Goal: Task Accomplishment & Management: Manage account settings

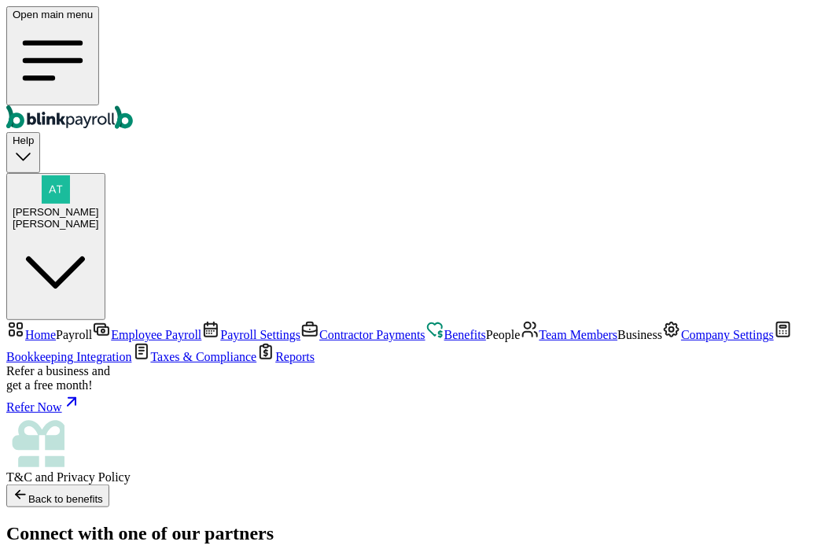
click at [92, 328] on link "Employee Payroll" at bounding box center [146, 334] width 109 height 13
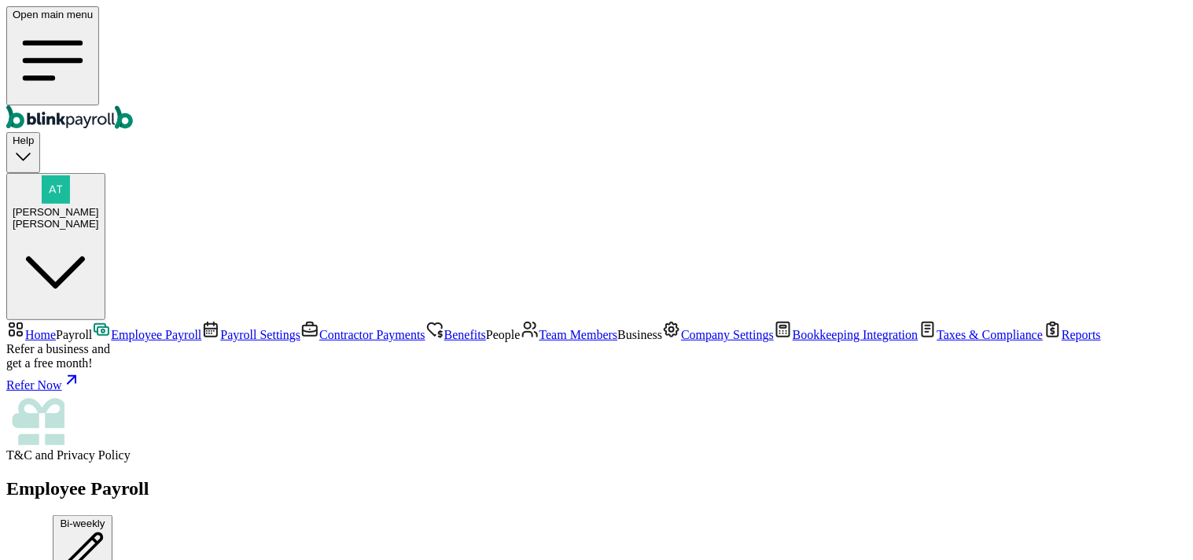
scroll to position [349, 0]
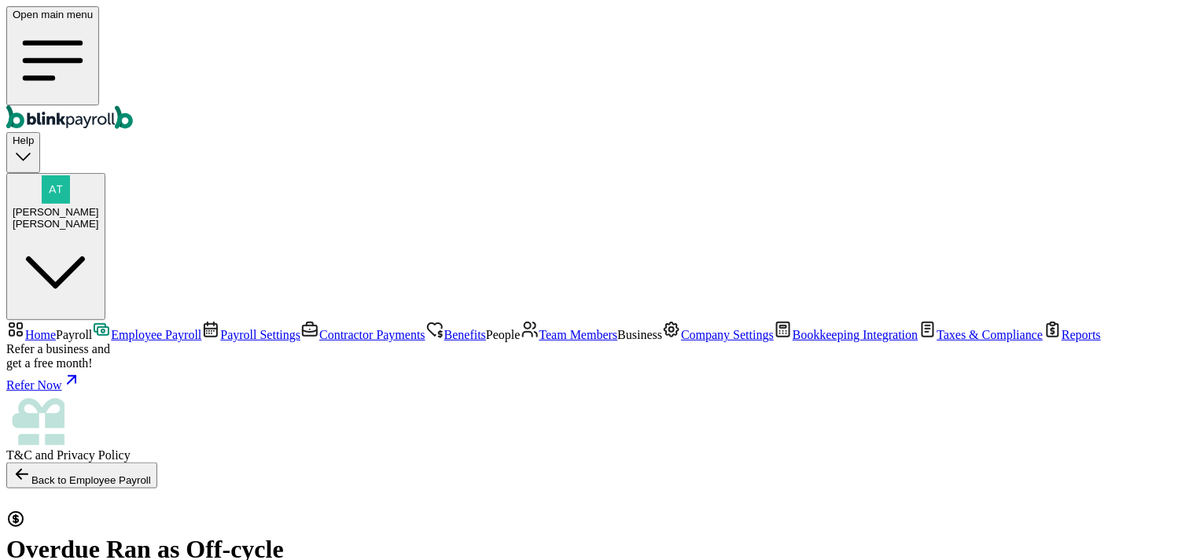
select select "direct_deposit"
radio input "true"
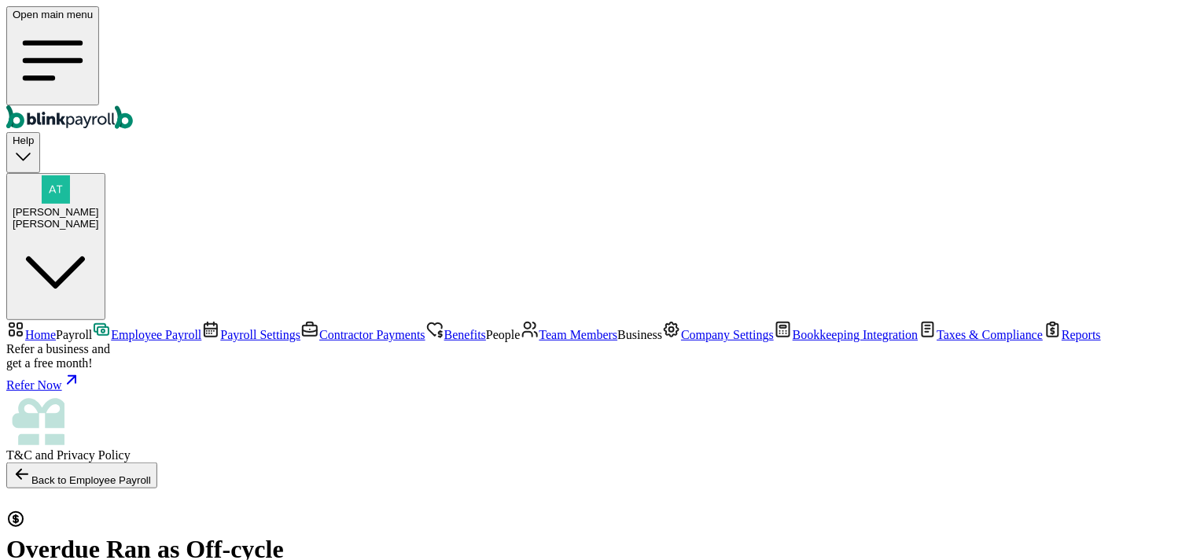
radio input "true"
select select "2391"
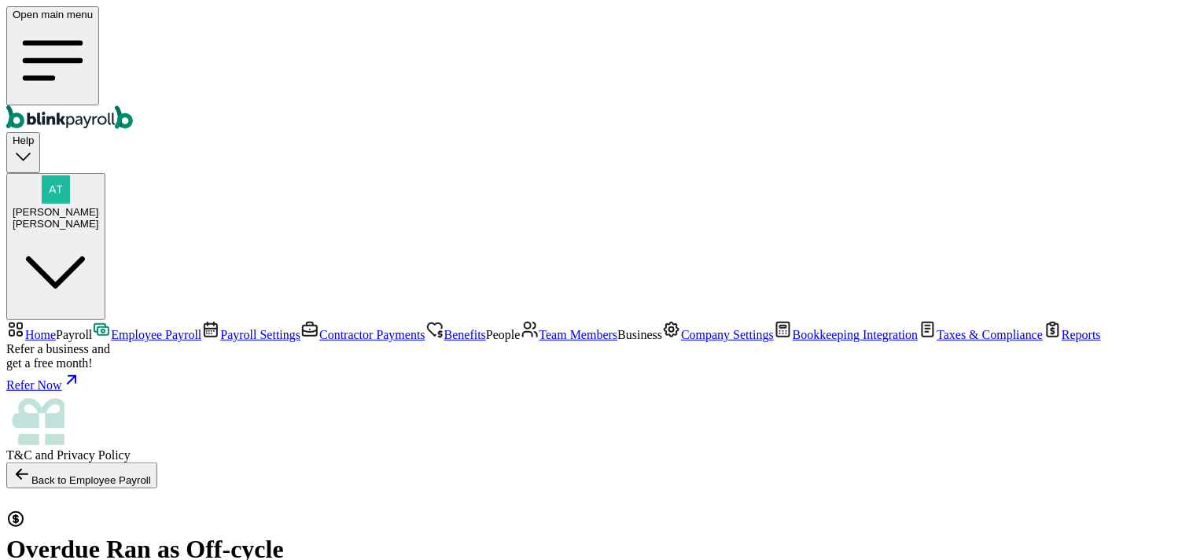
radio input "true"
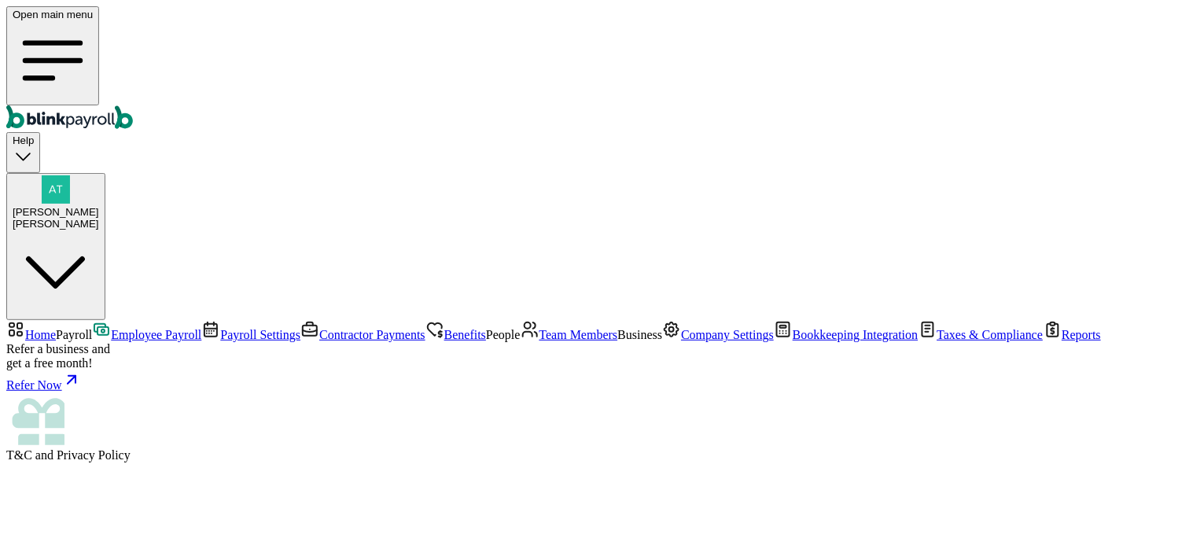
click at [813, 502] on main at bounding box center [596, 481] width 1181 height 39
click at [111, 328] on span "Employee Payroll" at bounding box center [156, 334] width 90 height 13
click at [118, 328] on span "Employee Payroll" at bounding box center [156, 334] width 90 height 13
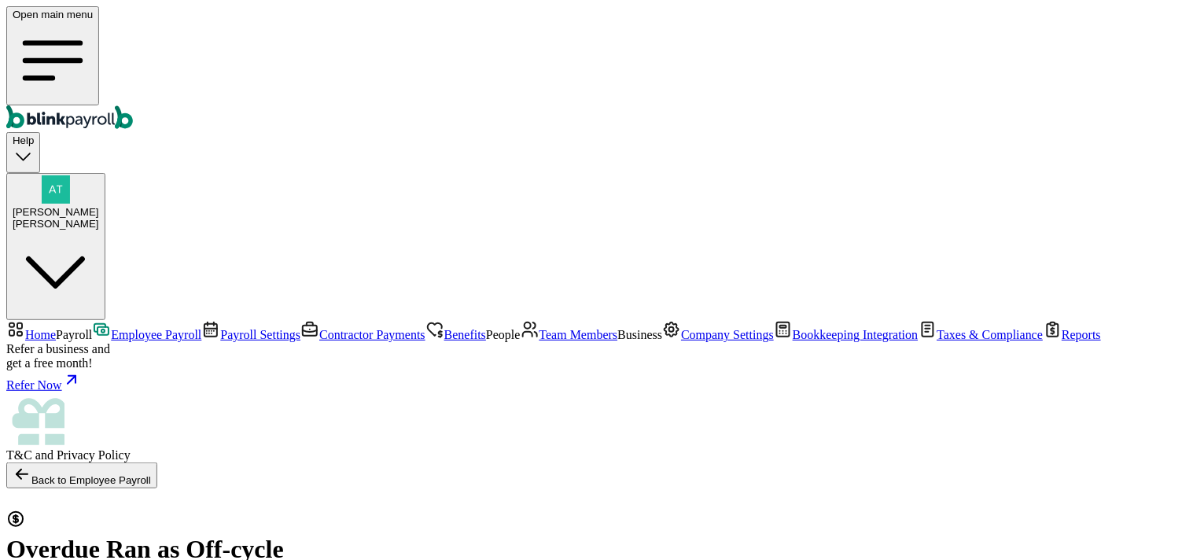
select select "direct_deposit"
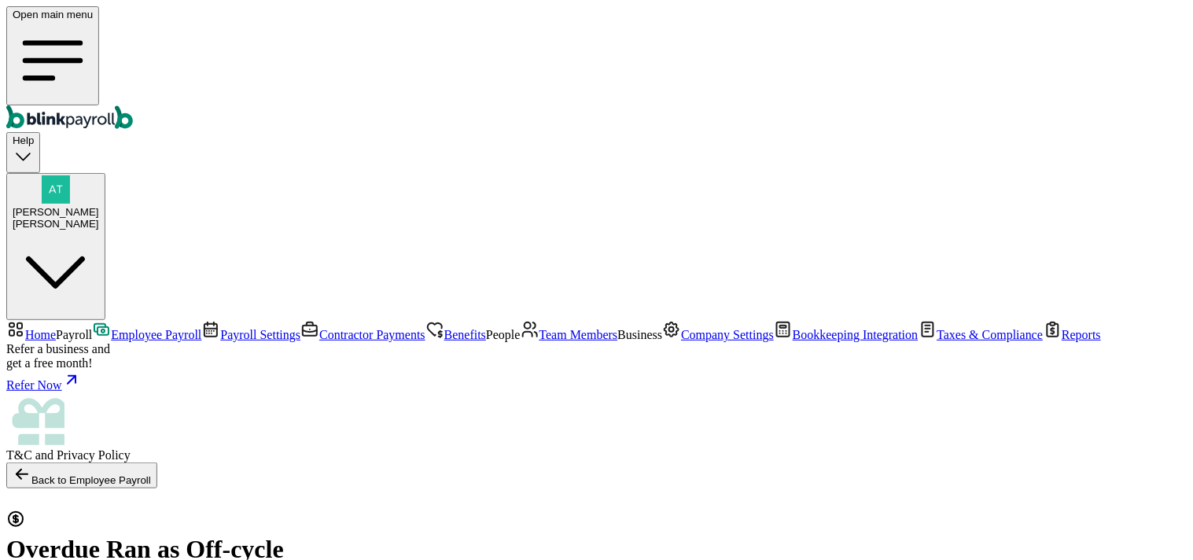
checkbox input "true"
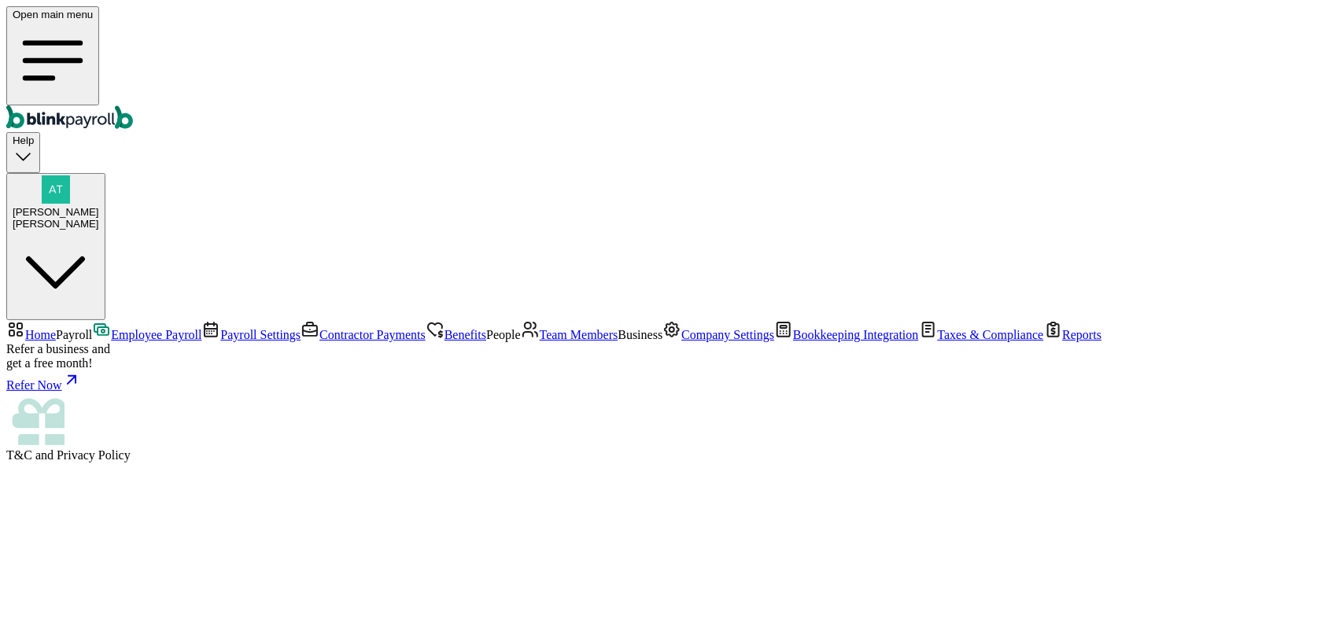
click at [111, 328] on span "Employee Payroll" at bounding box center [156, 334] width 90 height 13
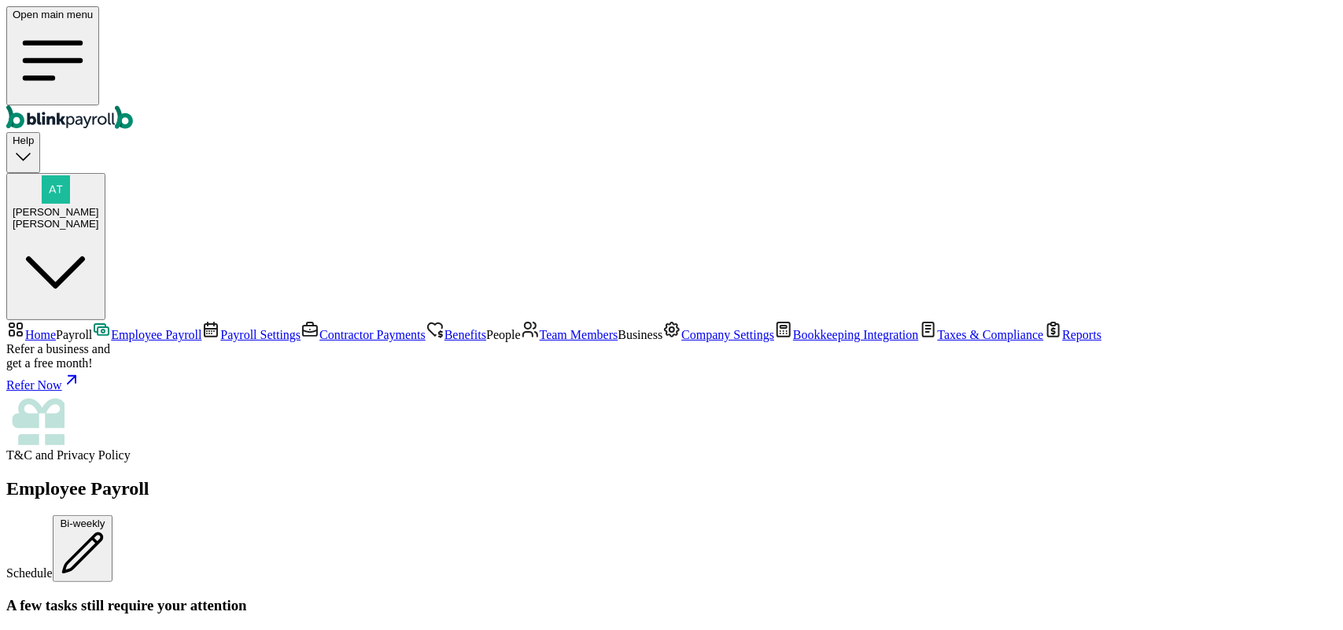
scroll to position [885, 0]
drag, startPoint x: 725, startPoint y: 328, endPoint x: 641, endPoint y: 329, distance: 84.2
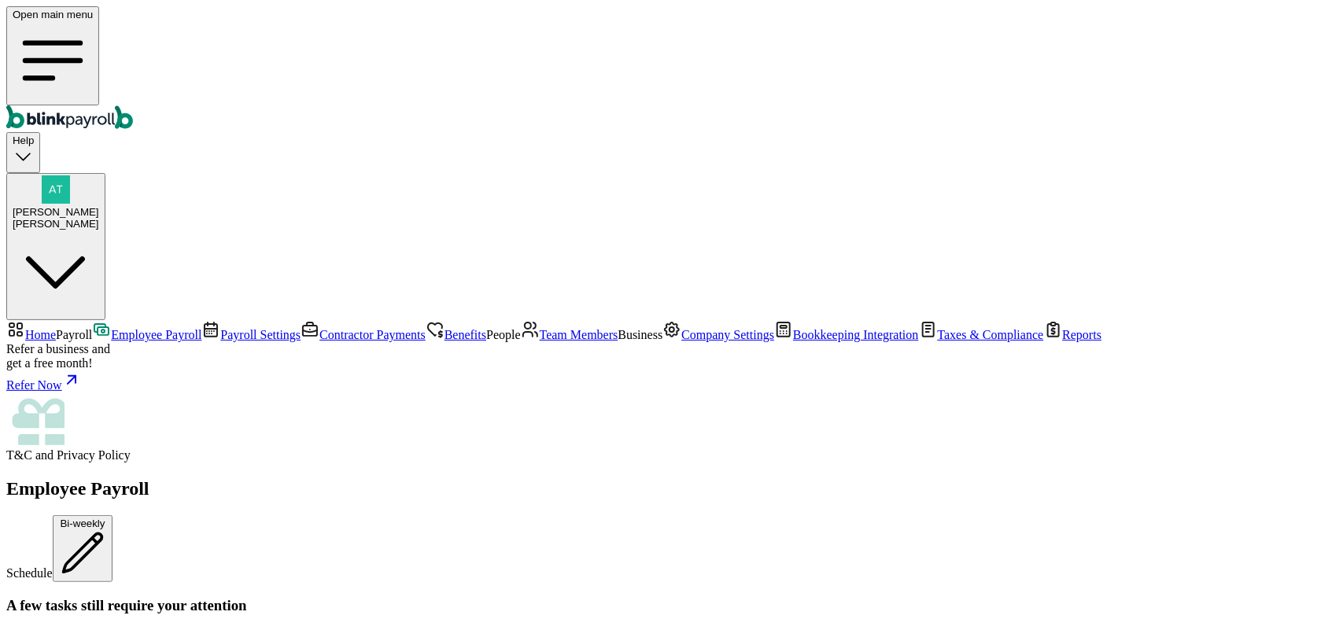
click at [111, 328] on span "Employee Payroll" at bounding box center [156, 334] width 90 height 13
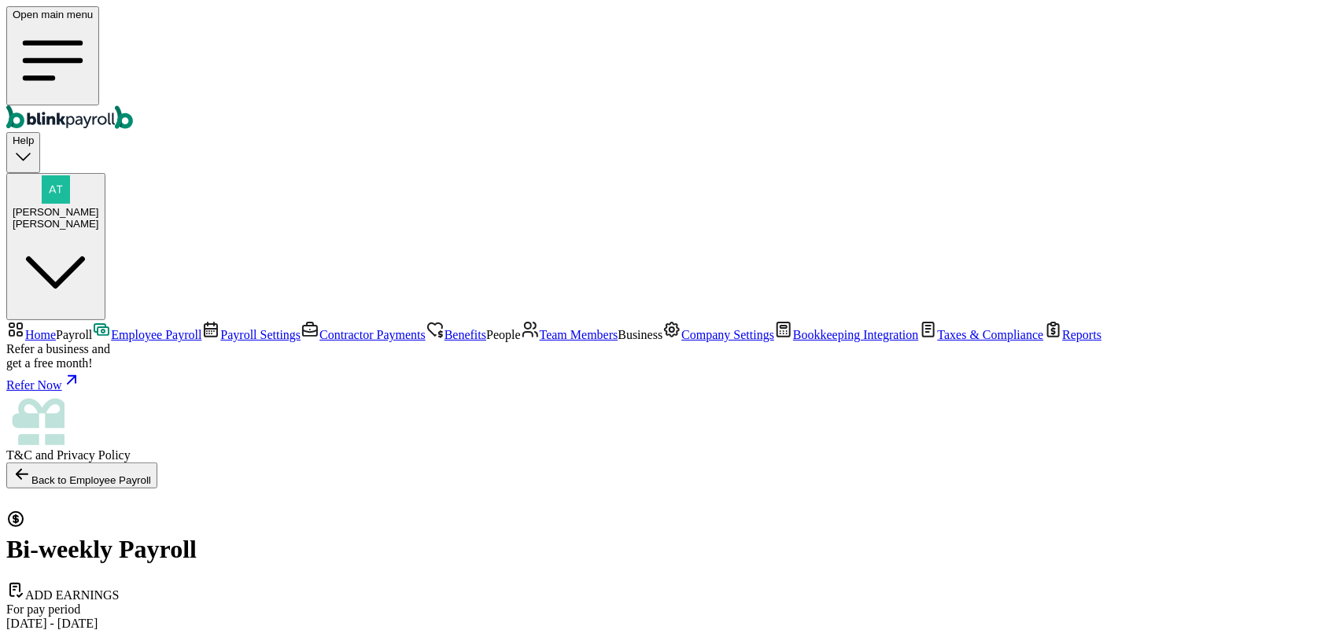
select select "direct_deposit"
click at [111, 328] on span "Employee Payroll" at bounding box center [156, 334] width 90 height 13
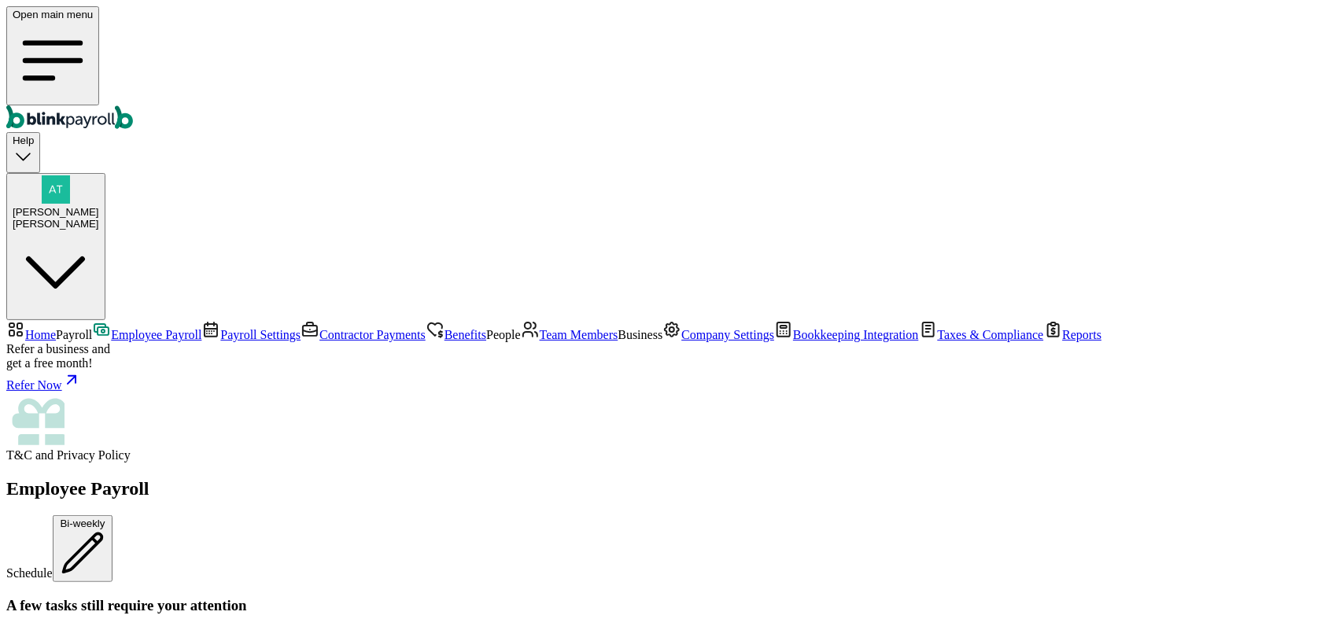
scroll to position [295, 0]
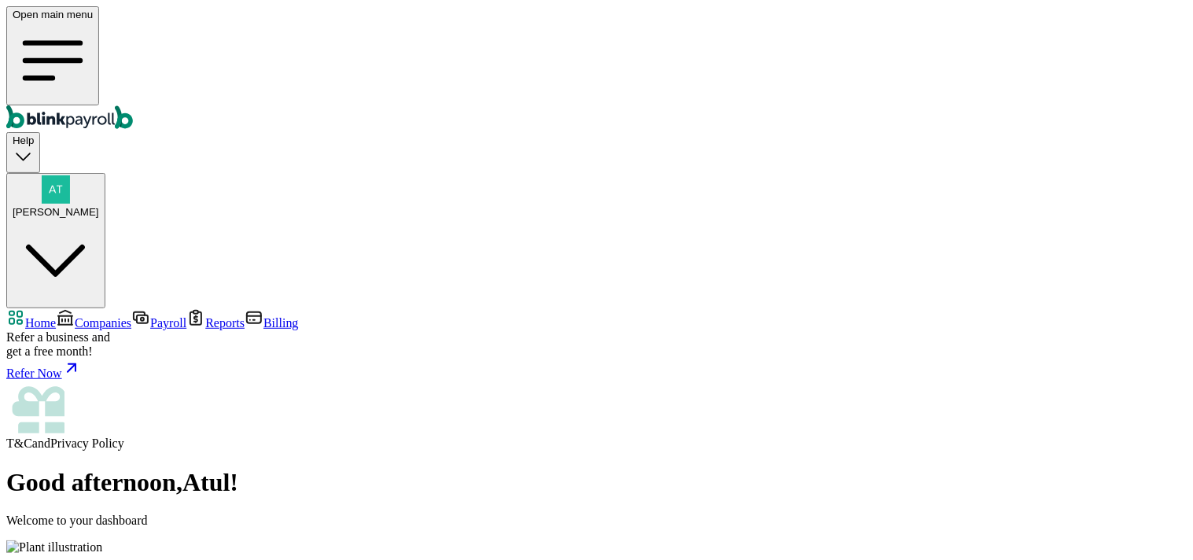
click at [75, 316] on span "Companies" at bounding box center [103, 322] width 57 height 13
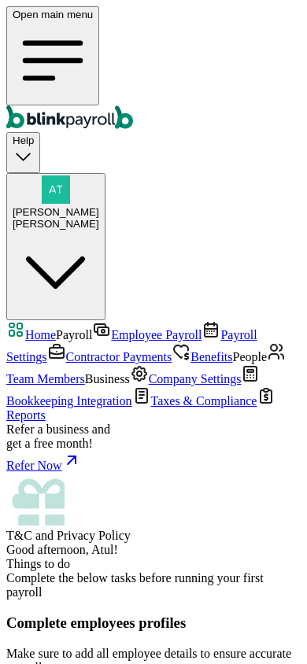
scroll to position [1210, 0]
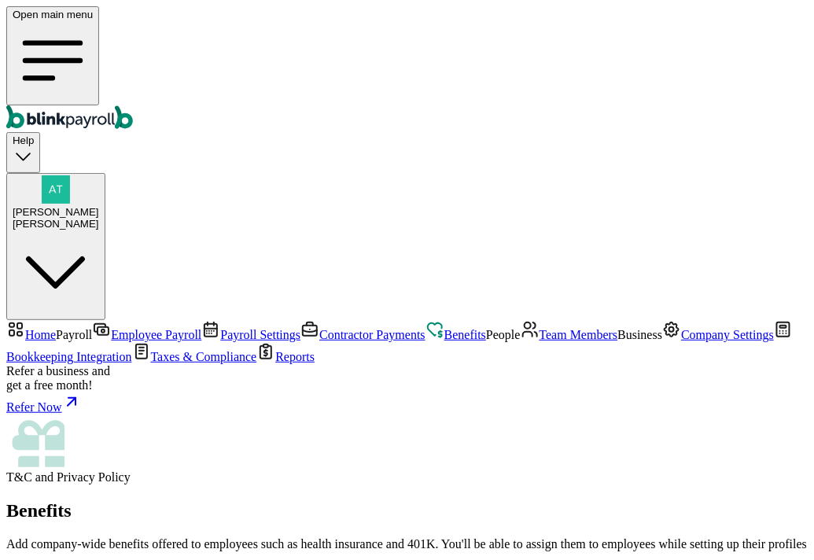
click at [99, 218] on div "[PERSON_NAME]" at bounding box center [56, 224] width 87 height 12
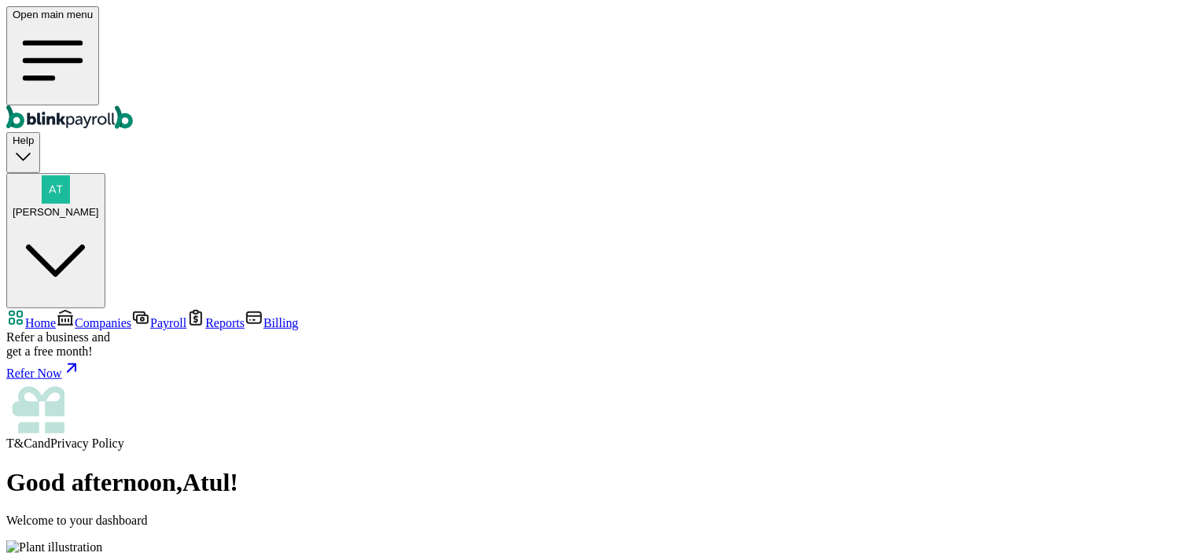
click at [85, 316] on span "Companies" at bounding box center [103, 322] width 57 height 13
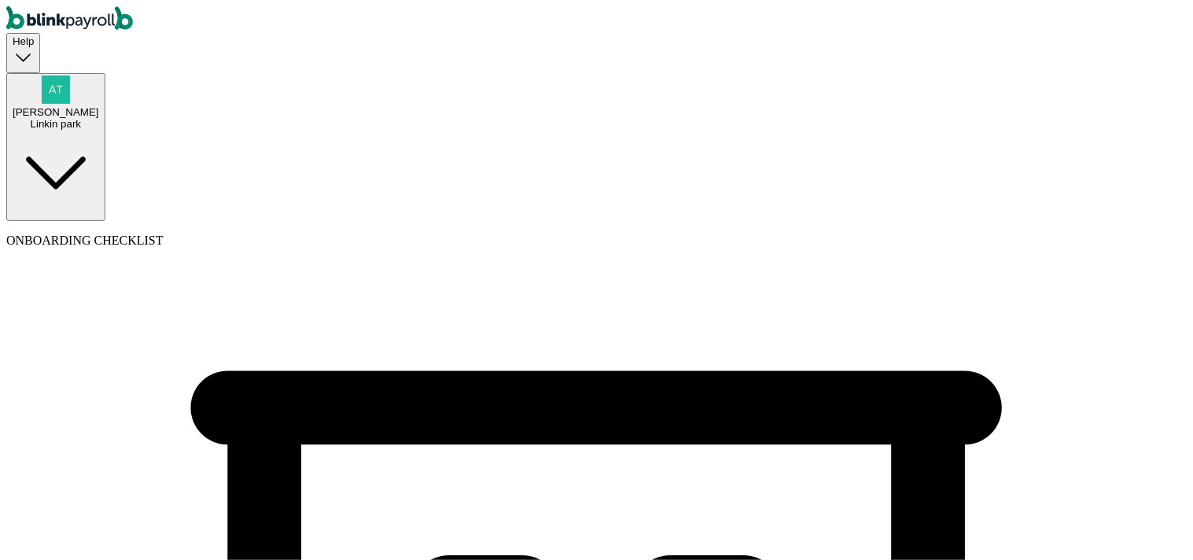
select select "Sole proprietorship"
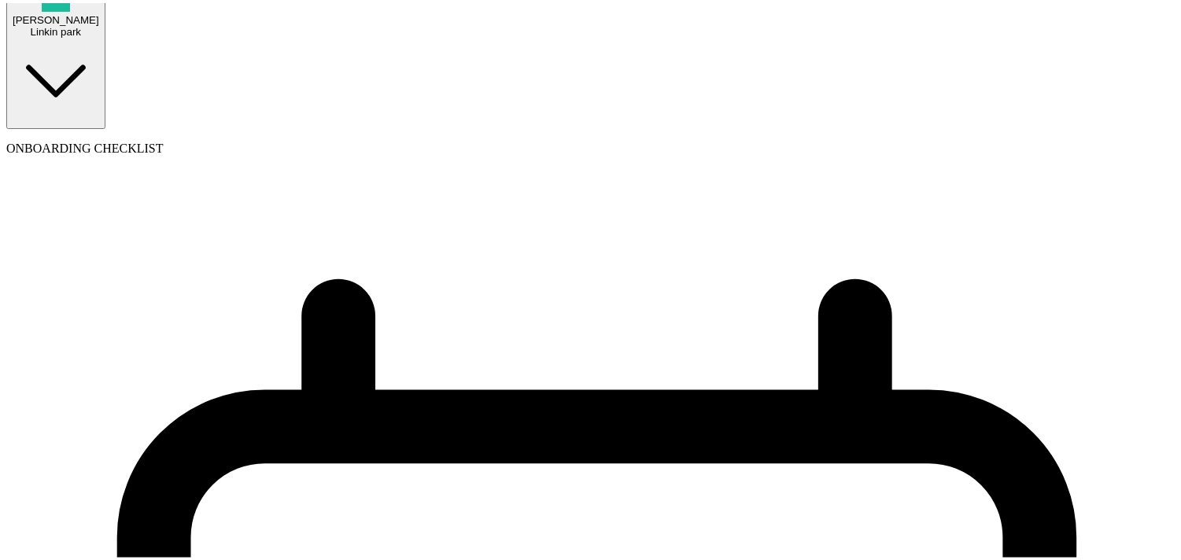
scroll to position [6, 0]
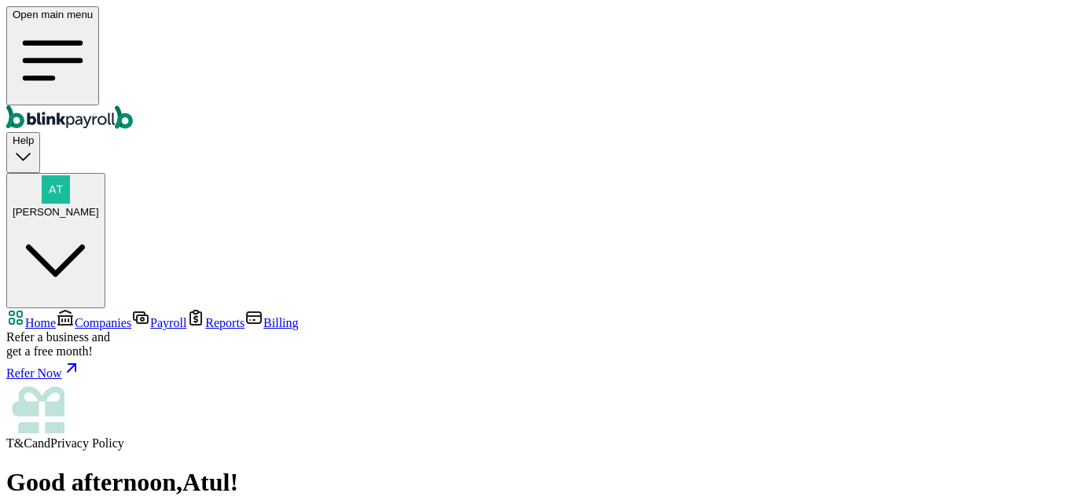
click at [79, 316] on span "Companies" at bounding box center [103, 322] width 57 height 13
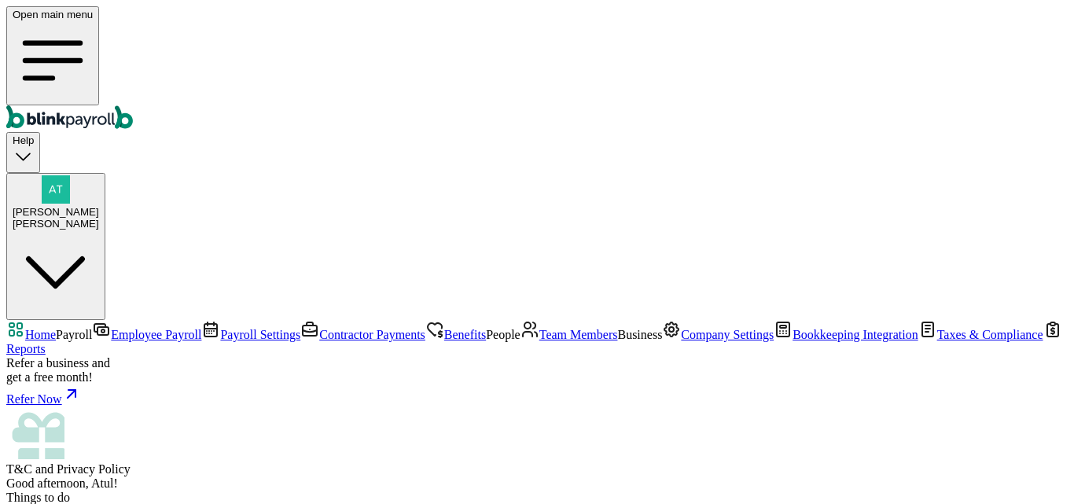
click at [111, 328] on span "Employee Payroll" at bounding box center [156, 334] width 90 height 13
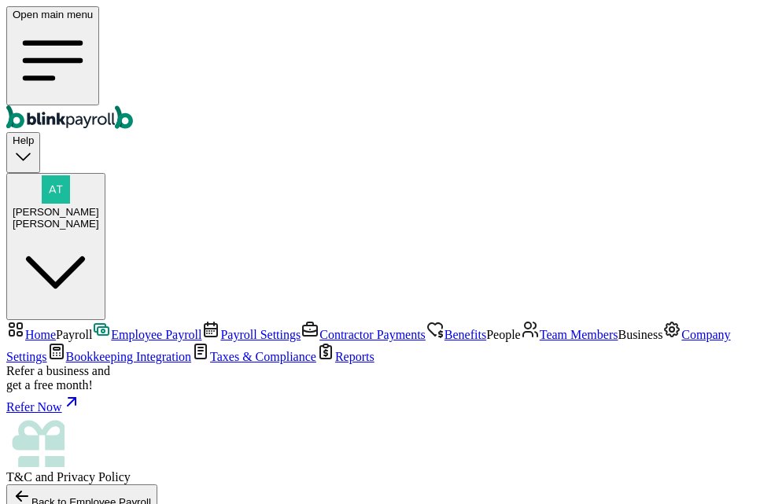
click at [422, 24] on div "Open main menu Help Atul Chauhan Cecil" at bounding box center [379, 163] width 747 height 314
checkbox input "true"
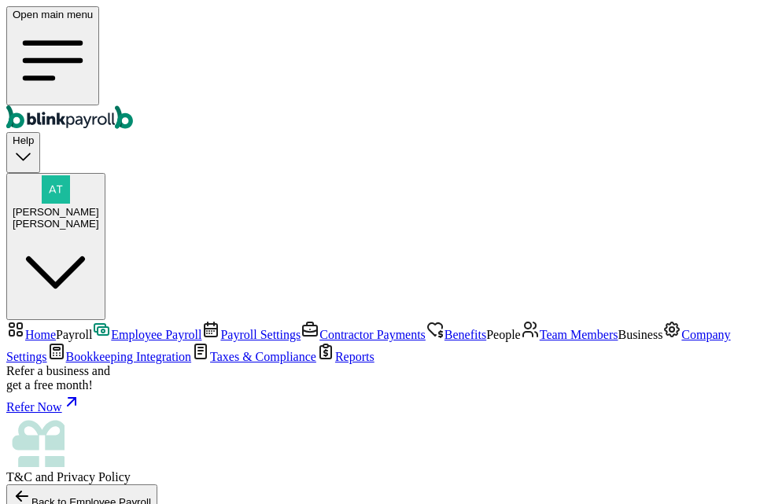
select select "direct_deposit"
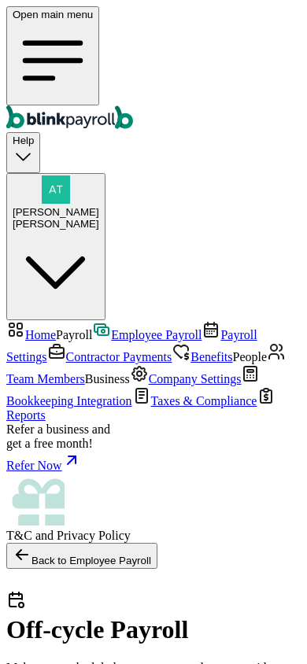
select select "direct_deposit"
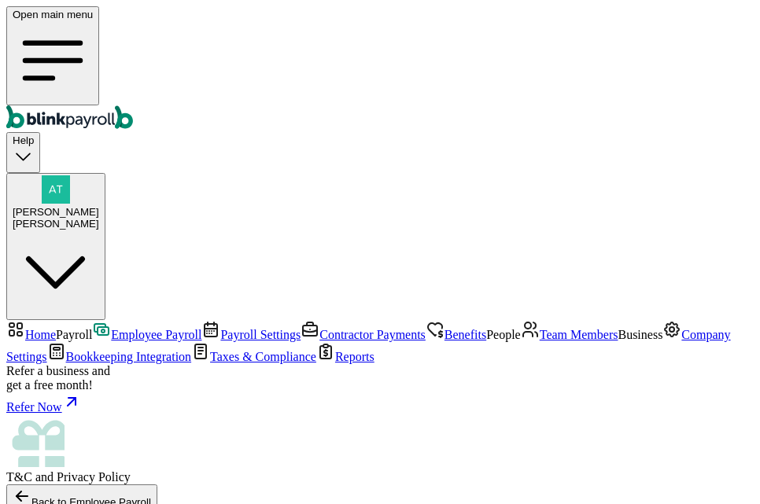
select select "direct_deposit"
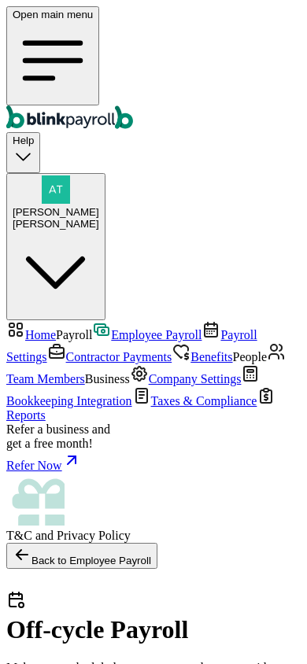
select select "direct_deposit"
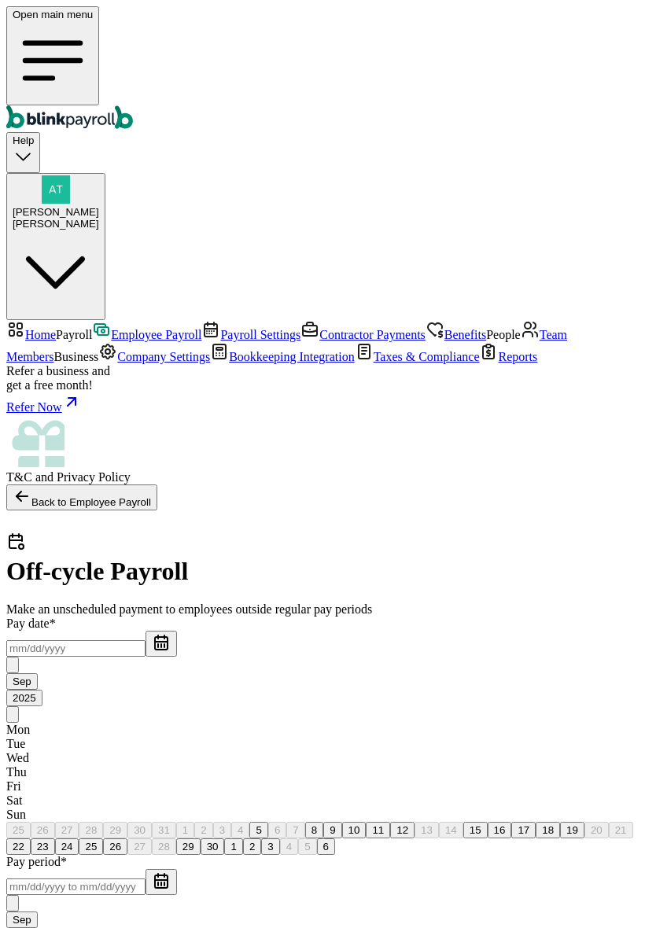
select select "direct_deposit"
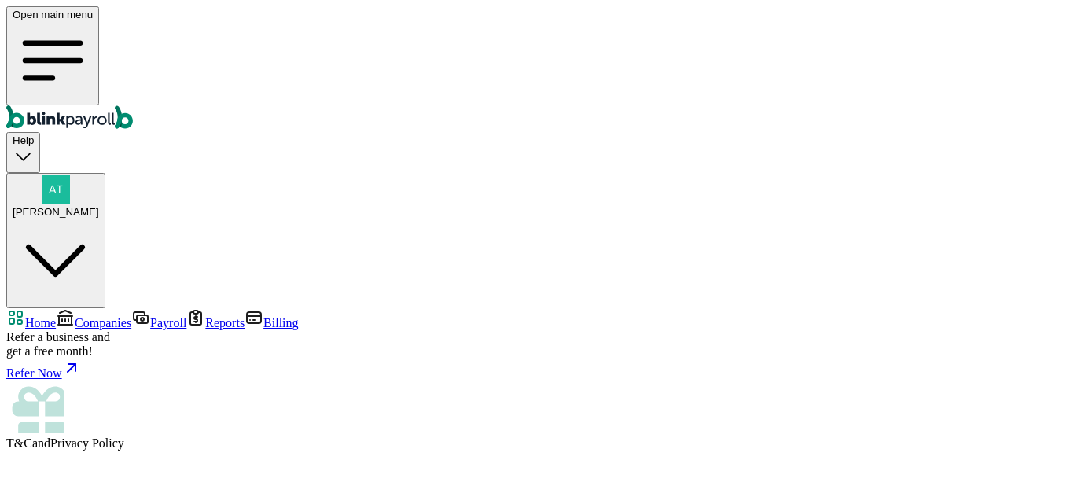
click at [75, 316] on span "Companies" at bounding box center [103, 322] width 57 height 13
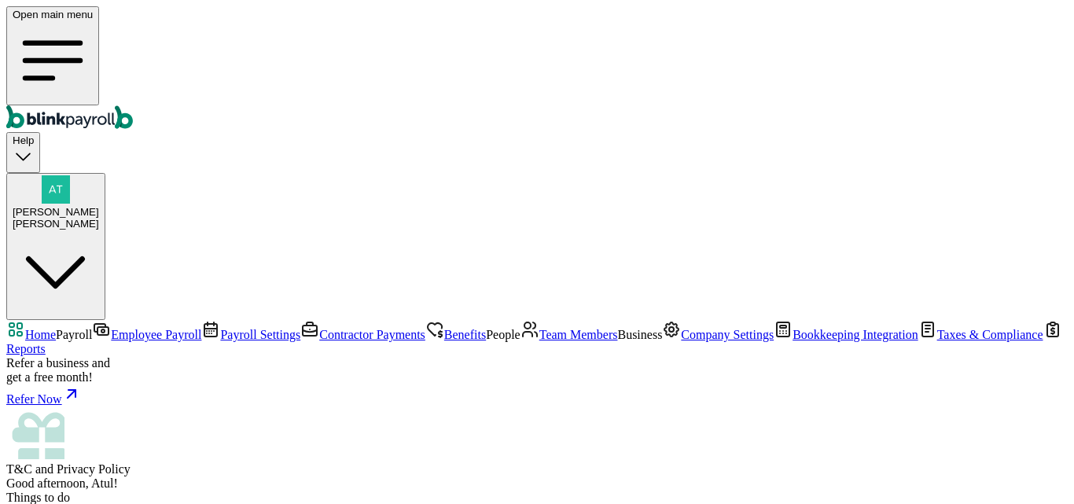
click at [118, 477] on span "Good afternoon, Atul!" at bounding box center [62, 483] width 112 height 13
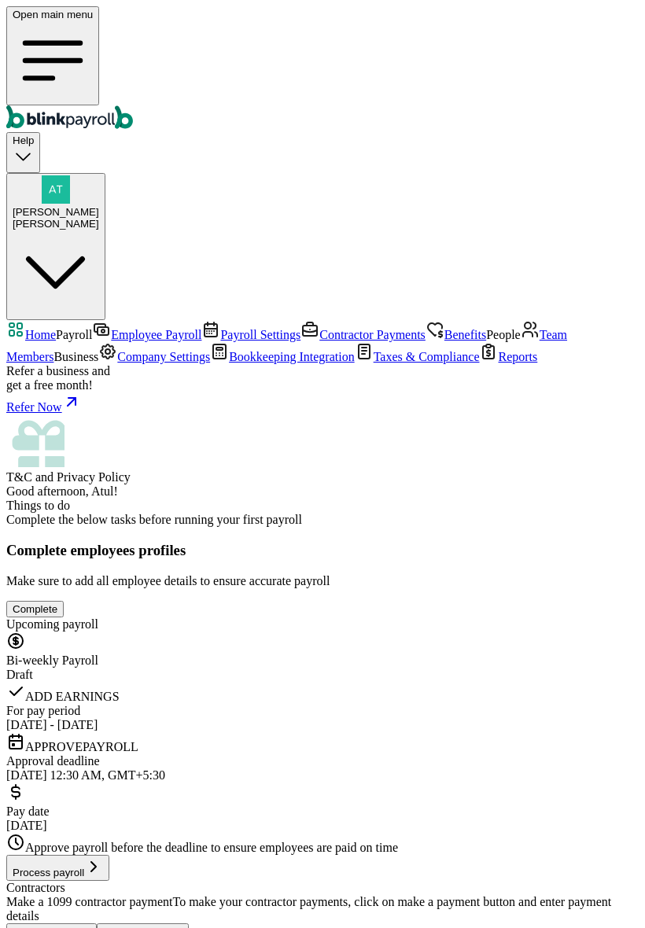
scroll to position [236, 0]
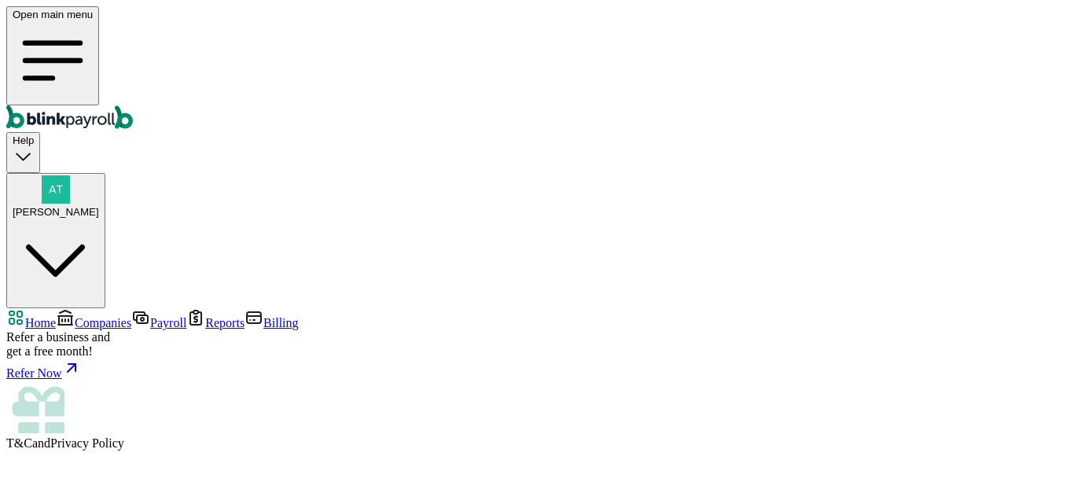
click at [92, 316] on span "Companies" at bounding box center [103, 322] width 57 height 13
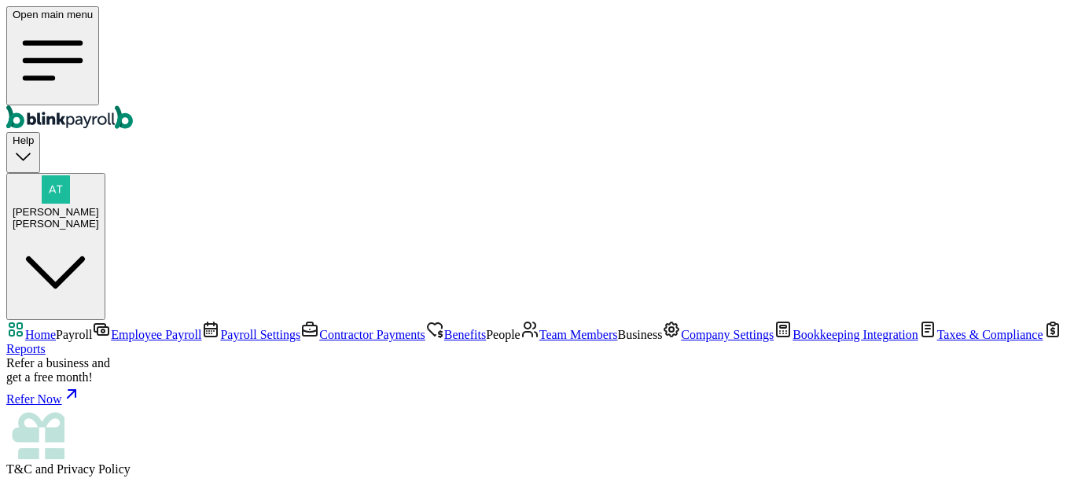
click at [111, 328] on span "Employee Payroll" at bounding box center [156, 334] width 90 height 13
click at [99, 206] on span "Atul Chauhan" at bounding box center [56, 212] width 87 height 12
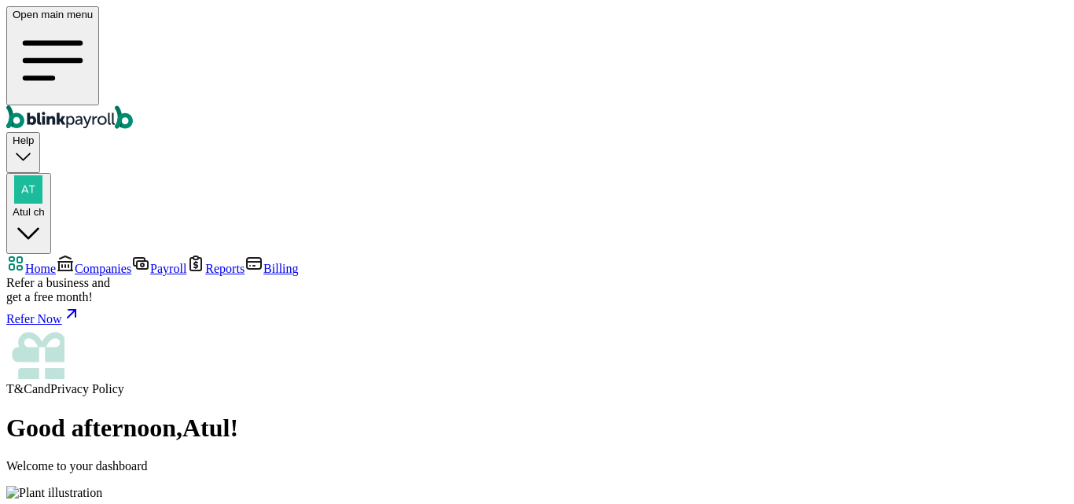
click at [75, 262] on span "Companies" at bounding box center [103, 268] width 57 height 13
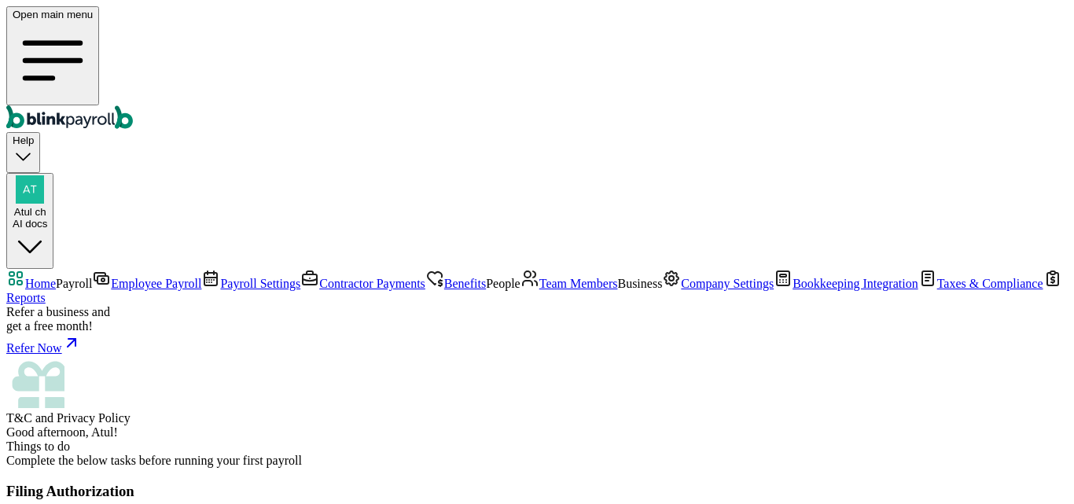
click at [113, 269] on nav "Home Payroll Employee Payroll Payroll Settings Contractor Payments Benefits Peo…" at bounding box center [537, 347] width 1062 height 157
click at [111, 277] on span "Employee Payroll" at bounding box center [156, 283] width 90 height 13
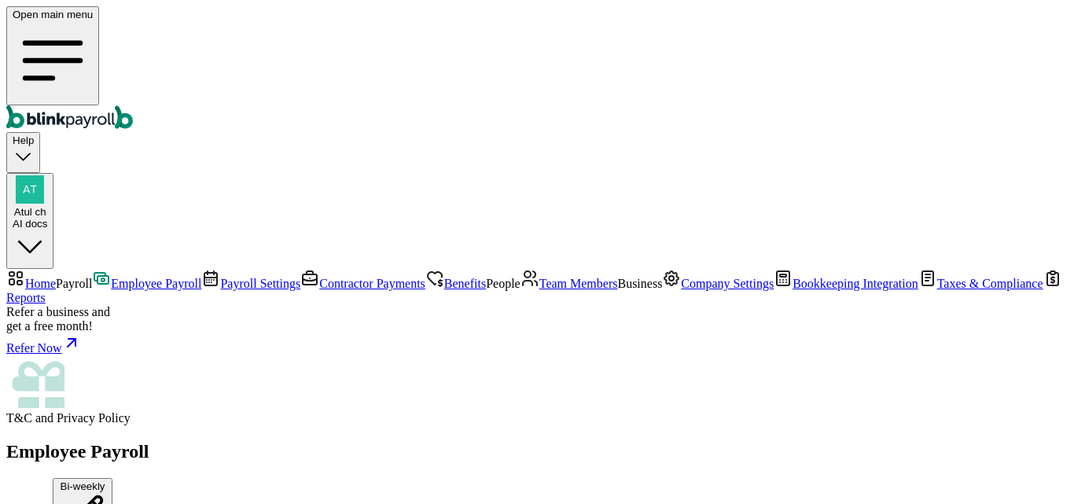
scroll to position [157, 0]
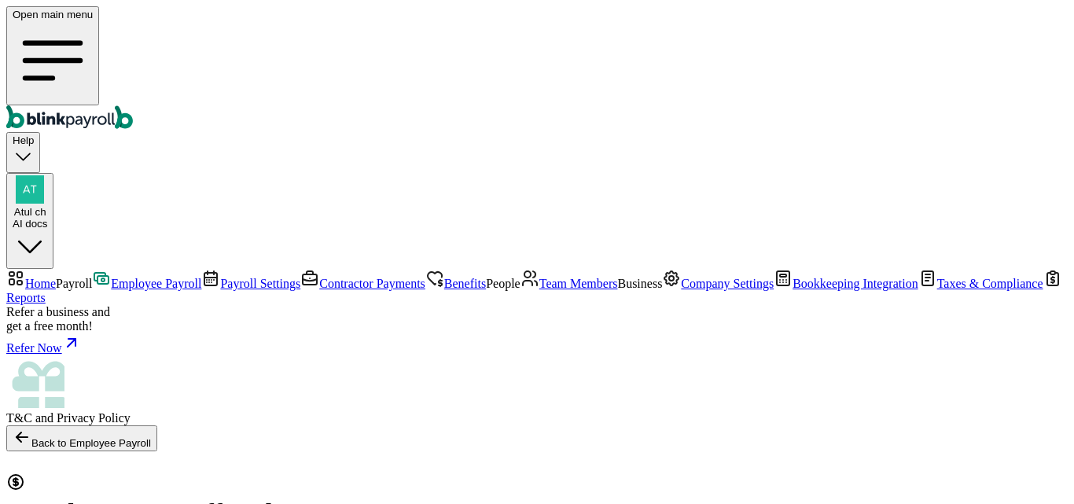
select select "direct_deposit"
type input "09/05/2025"
type input "08/09/2025 ~ 08/22/2025"
click at [111, 277] on span "Employee Payroll" at bounding box center [156, 283] width 90 height 13
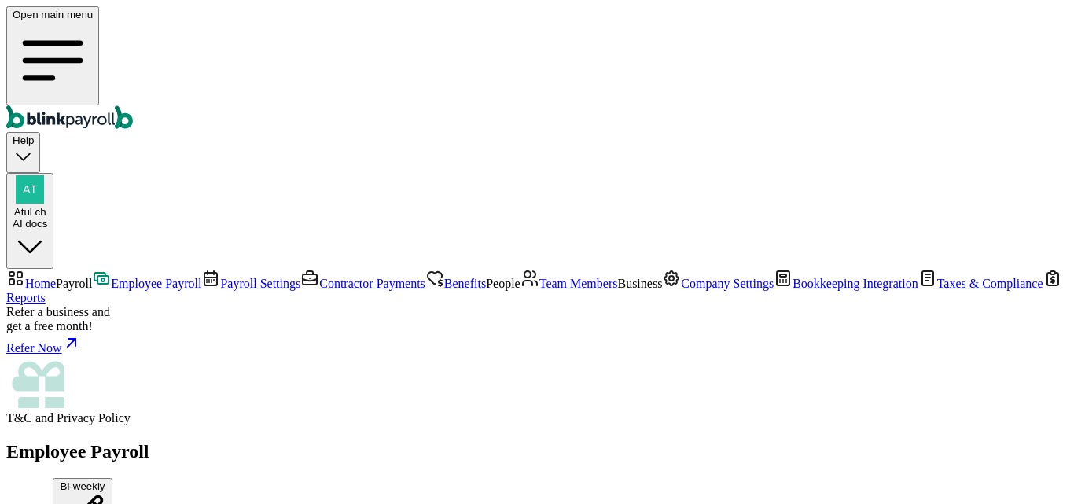
scroll to position [787, 0]
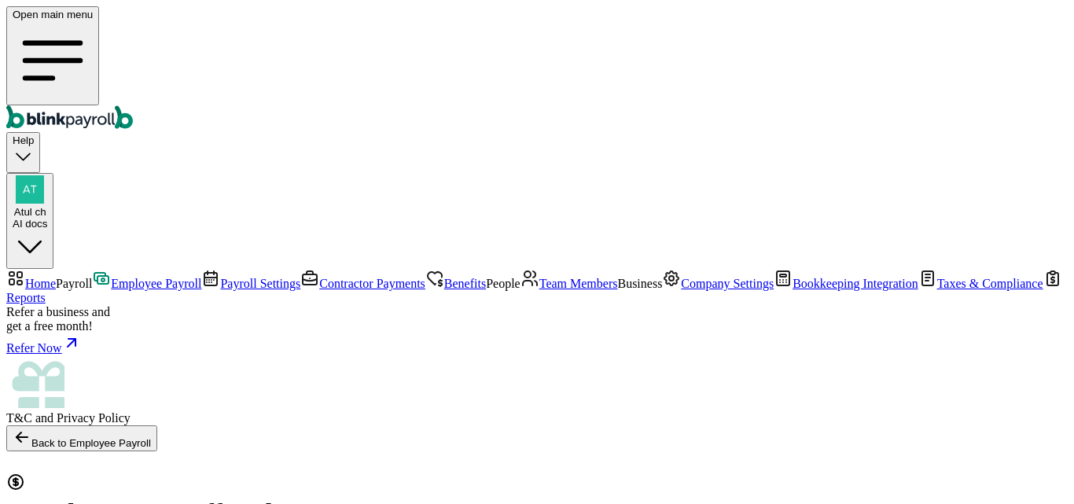
select select "direct_deposit"
type input "09/05/2025"
type input "08/09/2025 ~ 08/22/2025"
click at [92, 269] on icon "Sidebar" at bounding box center [101, 278] width 19 height 19
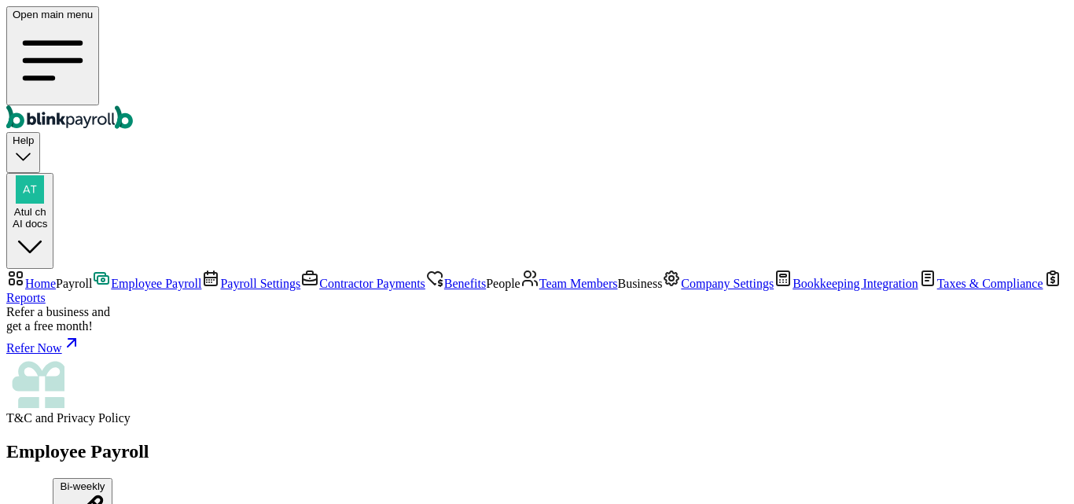
click at [111, 277] on span "Employee Payroll" at bounding box center [156, 283] width 90 height 13
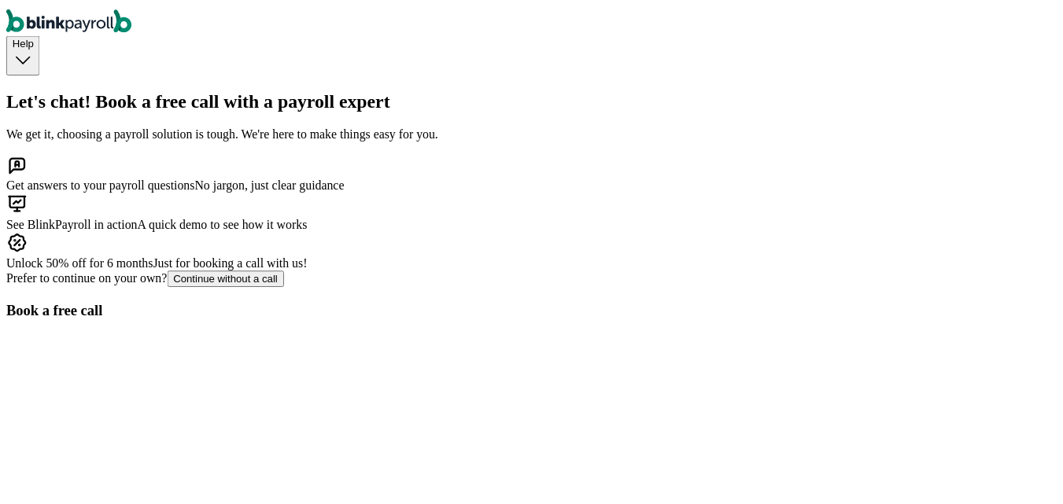
scroll to position [218, 0]
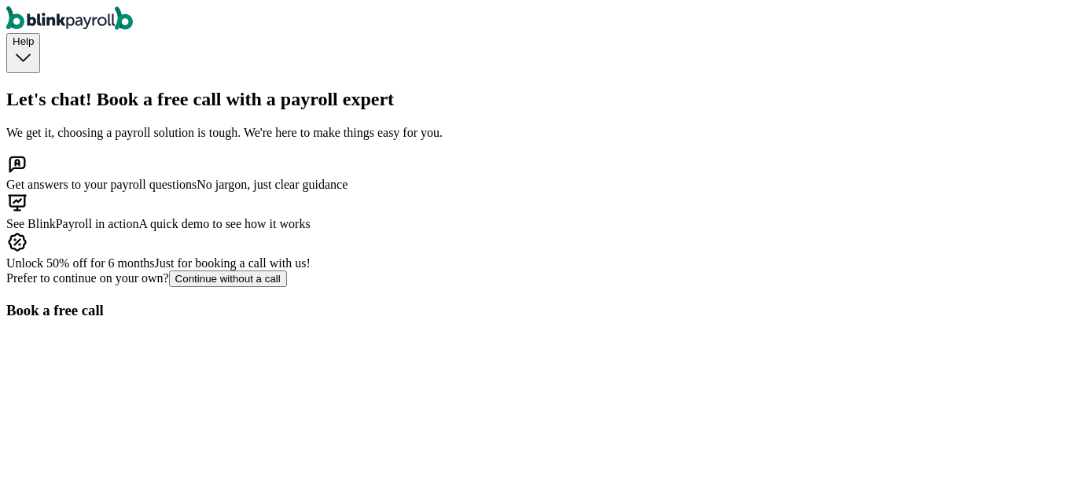
click at [253, 285] on div "Continue without a call" at bounding box center [227, 279] width 105 height 12
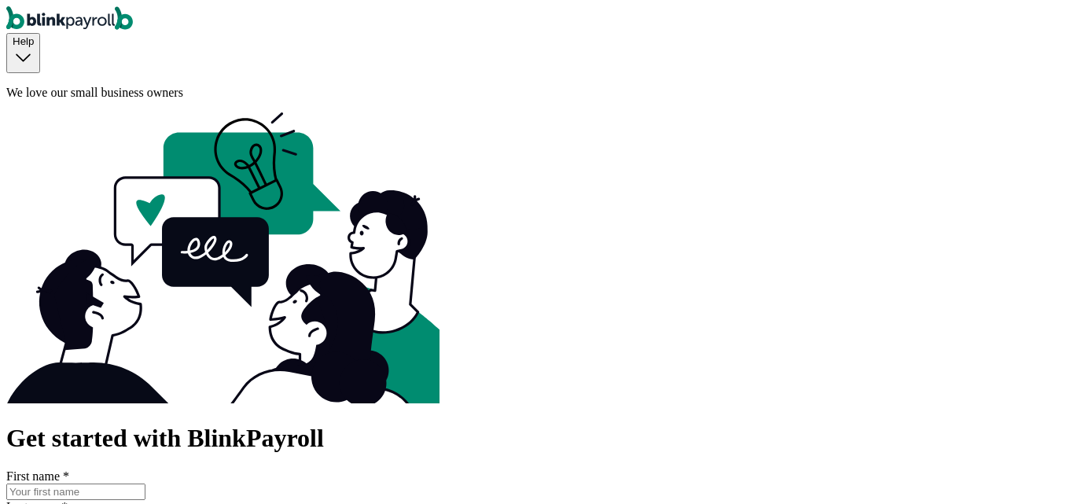
click at [146, 484] on input "First name *" at bounding box center [75, 492] width 139 height 17
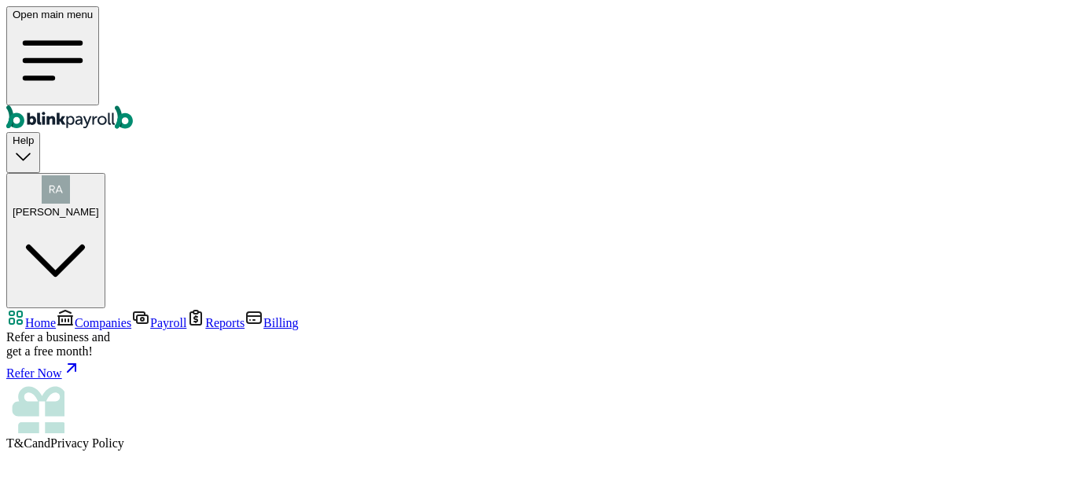
click at [75, 316] on link "Companies" at bounding box center [94, 322] width 76 height 13
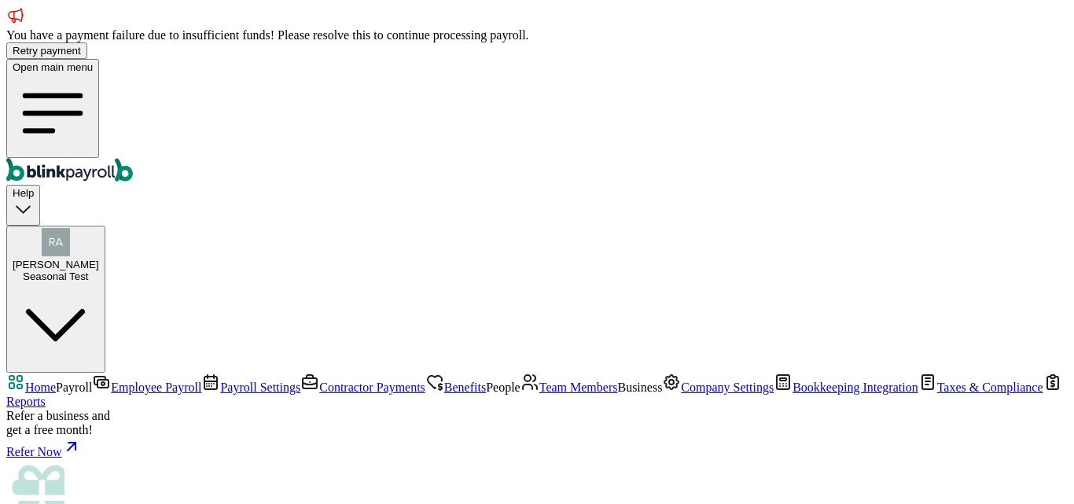
click at [681, 381] on span "Company Settings" at bounding box center [727, 387] width 93 height 13
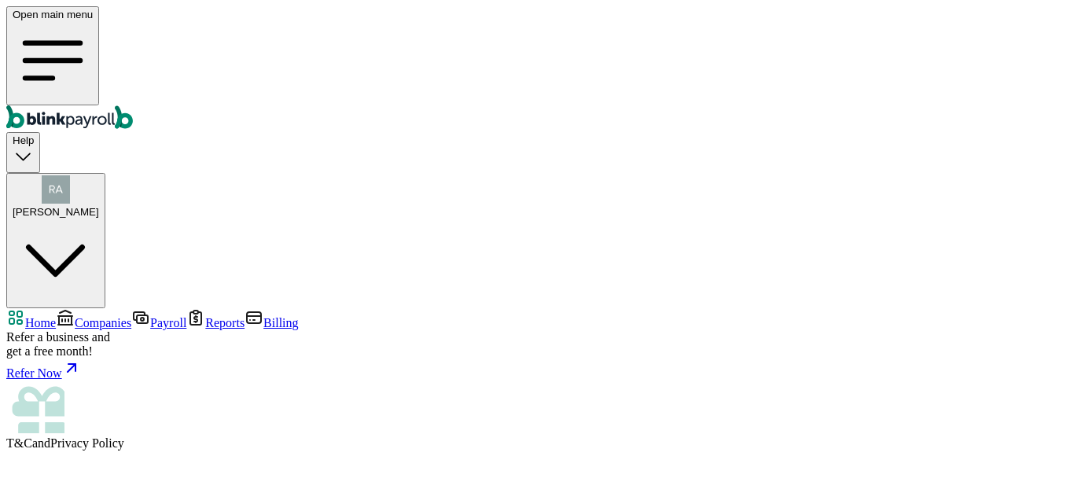
click at [99, 175] on div "Raj Jasoliya" at bounding box center [56, 196] width 87 height 42
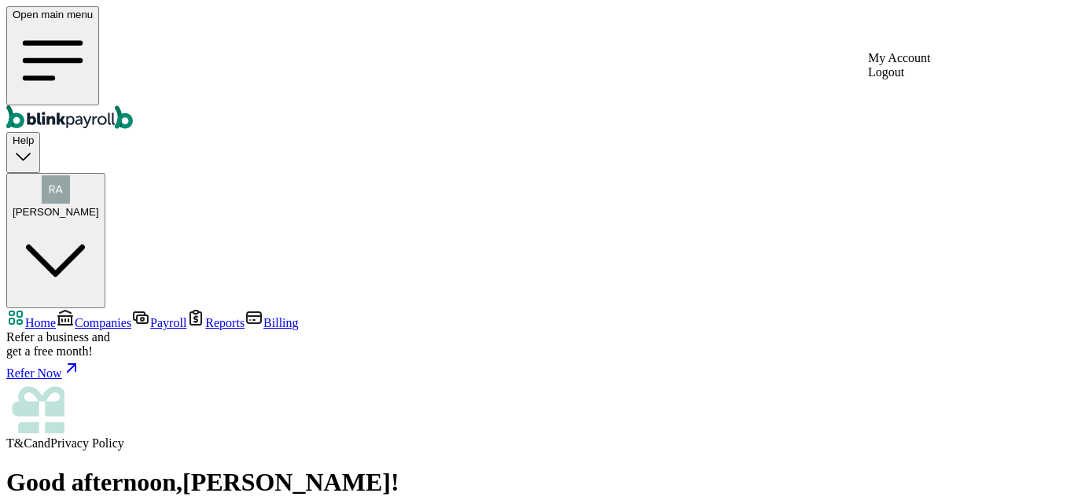
click at [99, 206] on span "Raj Jasoliya" at bounding box center [56, 212] width 87 height 12
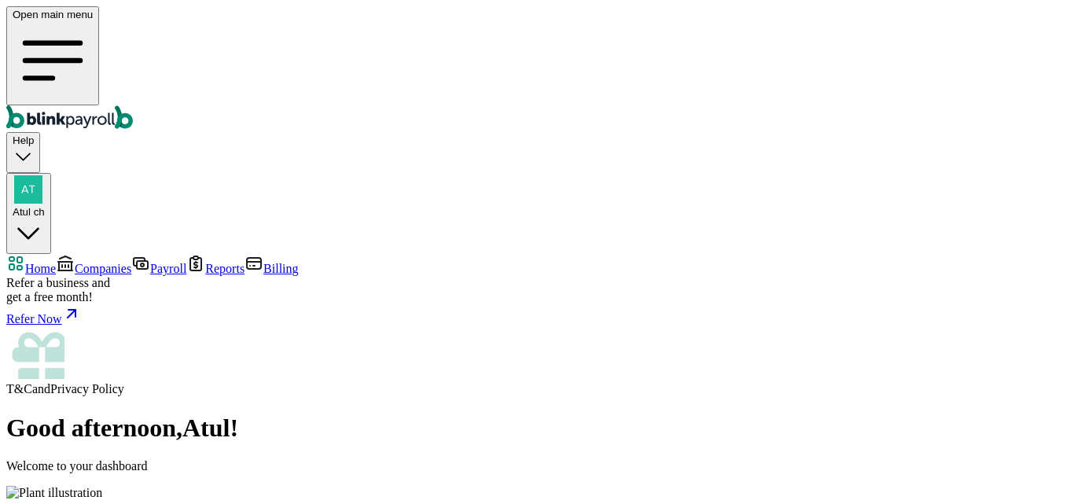
click at [91, 262] on span "Companies" at bounding box center [103, 268] width 57 height 13
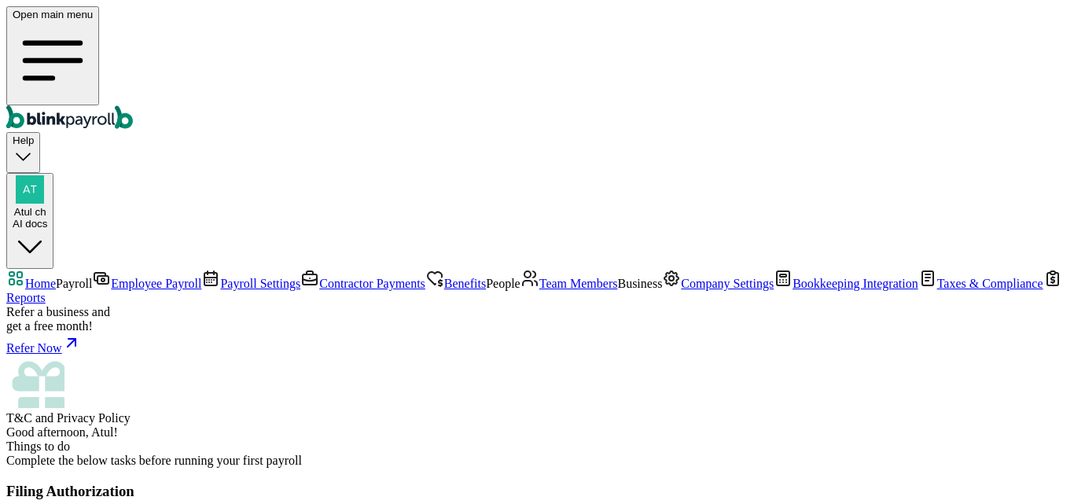
drag, startPoint x: 77, startPoint y: 256, endPoint x: 414, endPoint y: 465, distance: 397.0
click at [540, 277] on span "Team Members" at bounding box center [579, 283] width 79 height 13
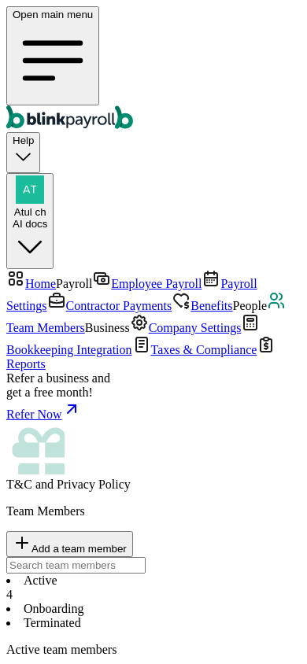
click at [274, 503] on li "Terminated" at bounding box center [153, 623] width 294 height 14
click at [42, 503] on p "Team Members" at bounding box center [153, 511] width 294 height 14
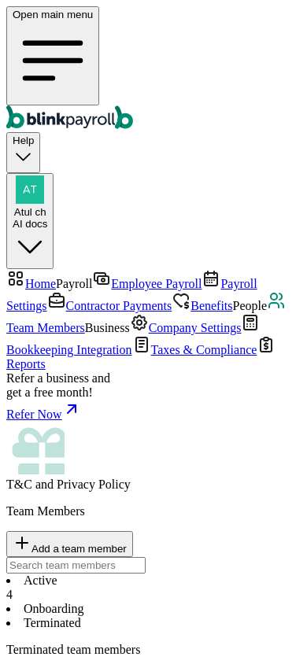
click at [52, 503] on li "Active 4" at bounding box center [153, 587] width 294 height 28
click at [159, 503] on li "Onboarding" at bounding box center [153, 609] width 294 height 14
click at [253, 503] on li "Terminated" at bounding box center [153, 623] width 294 height 14
click at [50, 503] on li "Active 4" at bounding box center [153, 587] width 294 height 28
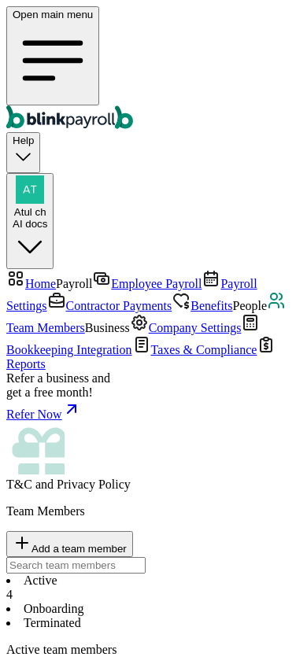
click at [66, 503] on li "Active 4" at bounding box center [153, 587] width 294 height 28
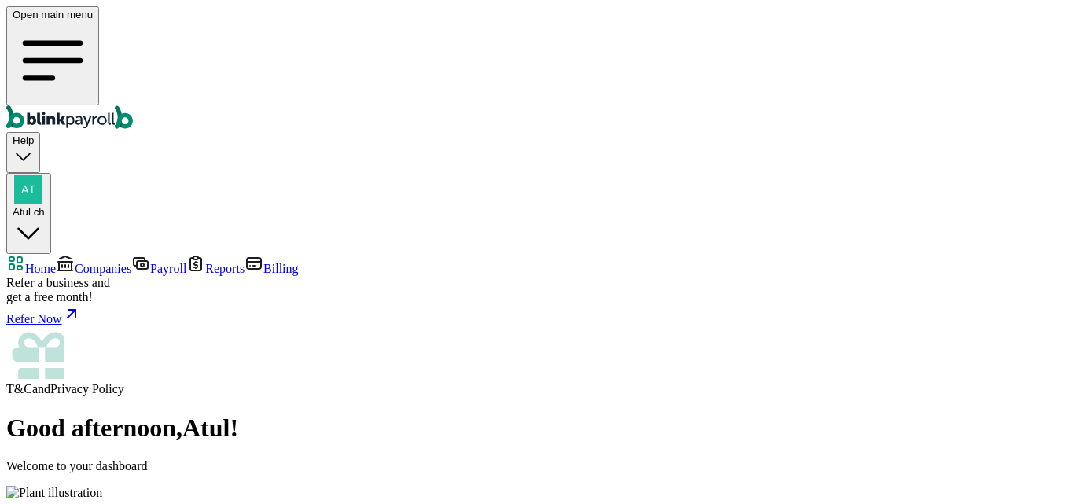
click at [87, 262] on span "Companies" at bounding box center [103, 268] width 57 height 13
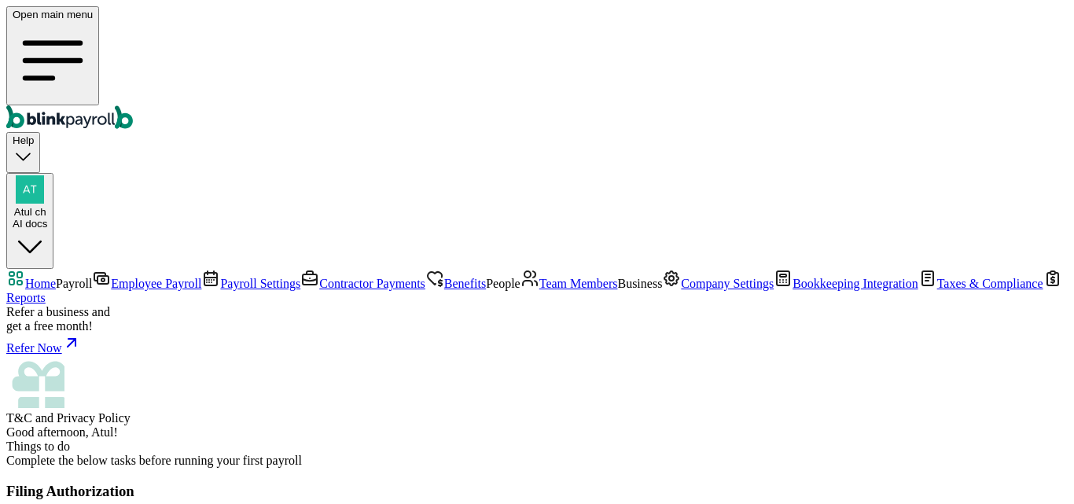
scroll to position [333, 0]
click at [111, 277] on span "Employee Payroll" at bounding box center [156, 283] width 90 height 13
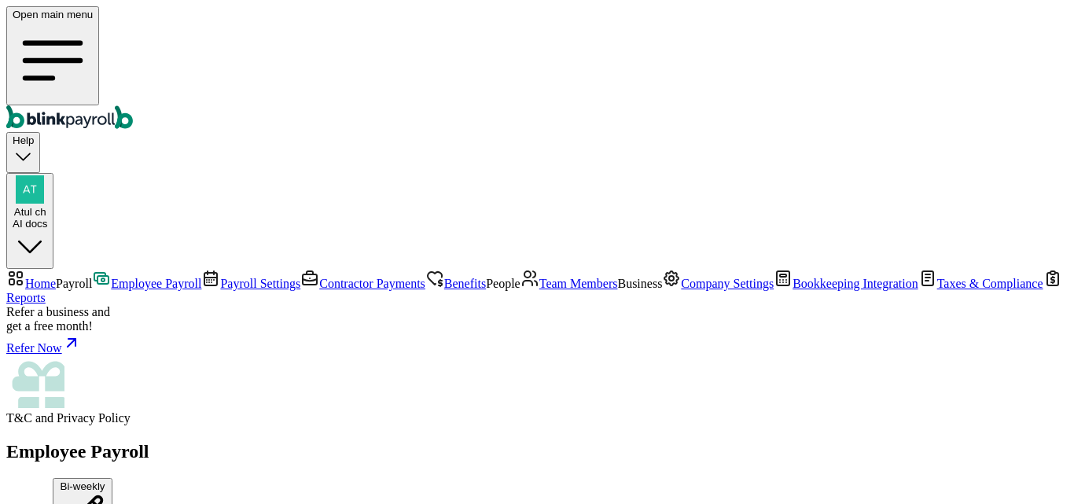
scroll to position [787, 0]
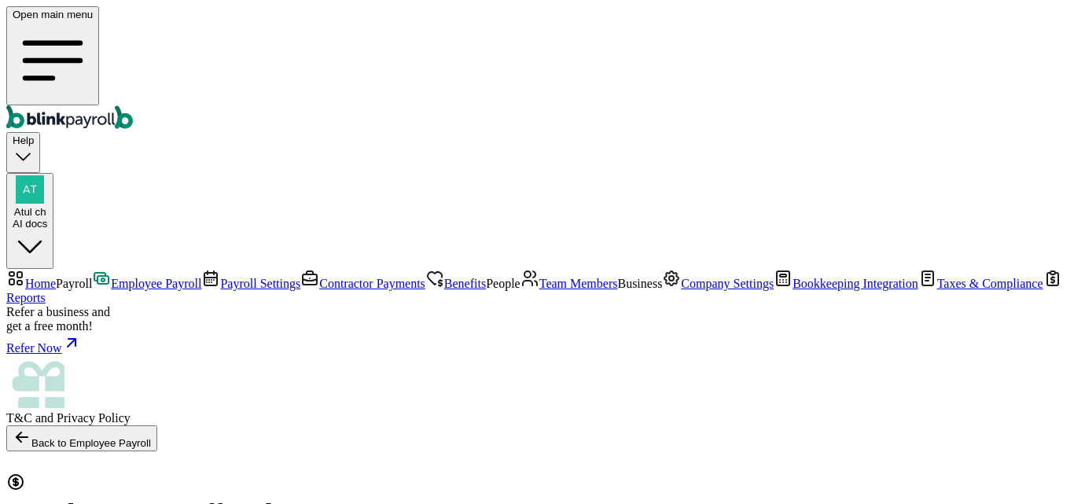
select select "direct_deposit"
type input "09/05/2025"
type input "08/09/2025 ~ 08/22/2025"
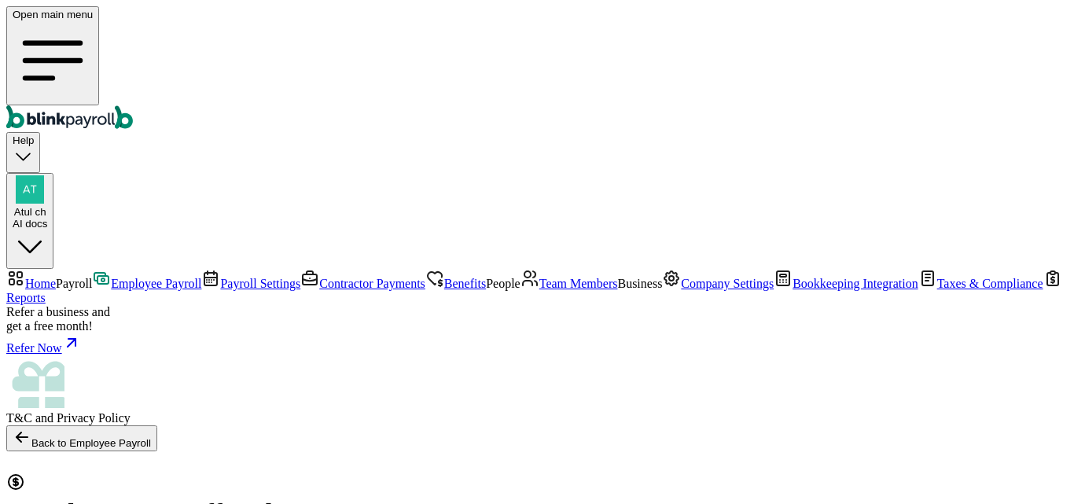
scroll to position [157, 0]
select select "direct_deposit"
checkbox input "true"
click at [111, 277] on span "Employee Payroll" at bounding box center [156, 283] width 90 height 13
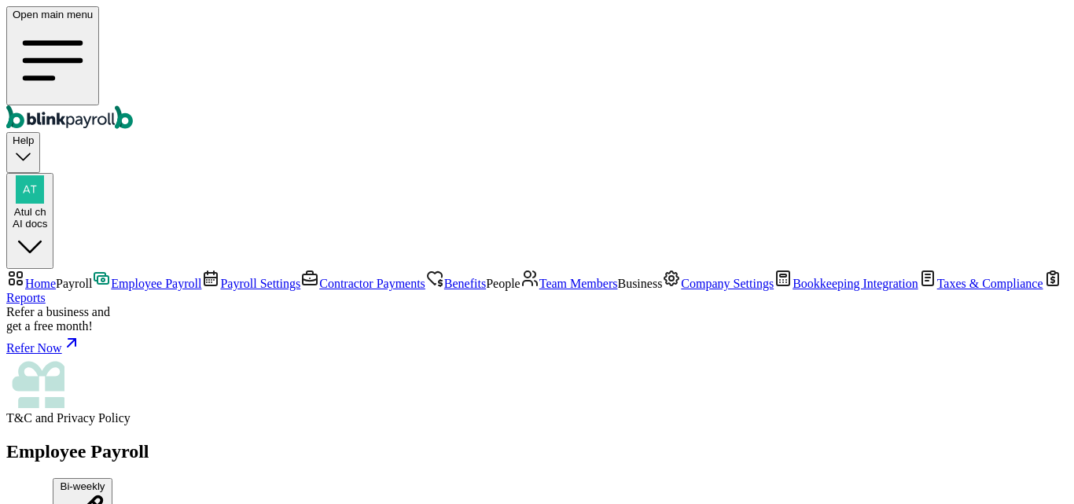
scroll to position [157, 0]
drag, startPoint x: 217, startPoint y: 200, endPoint x: 309, endPoint y: 196, distance: 92.1
drag, startPoint x: 272, startPoint y: 263, endPoint x: 427, endPoint y: 255, distance: 155.1
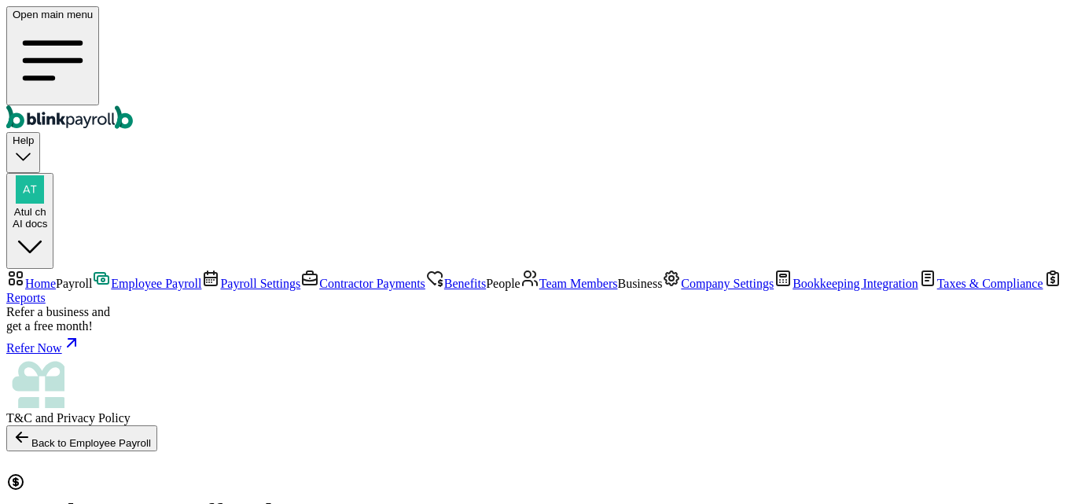
select select "direct_deposit"
type input "09/05/2025"
type input "08/09/2025 ~ 08/22/2025"
select select "direct_deposit"
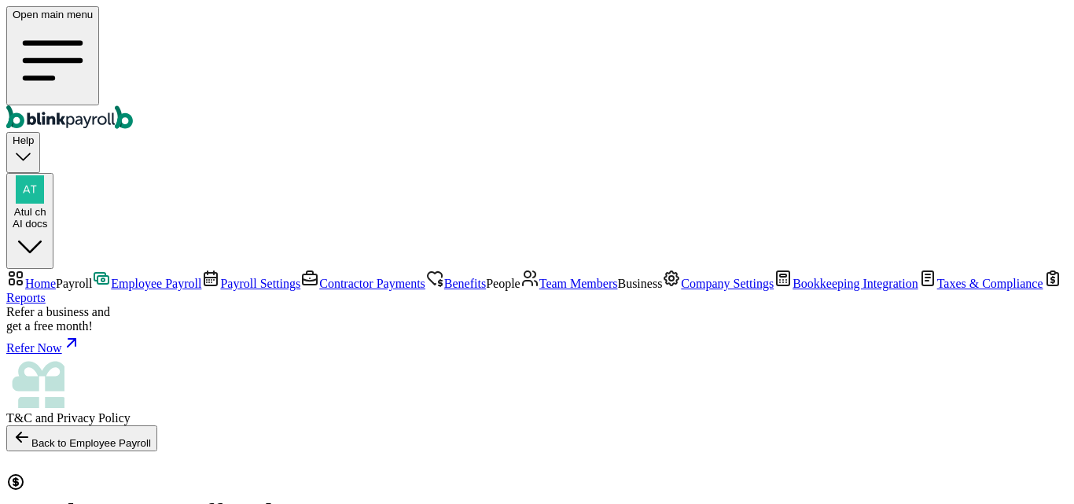
checkbox input "true"
radio input "true"
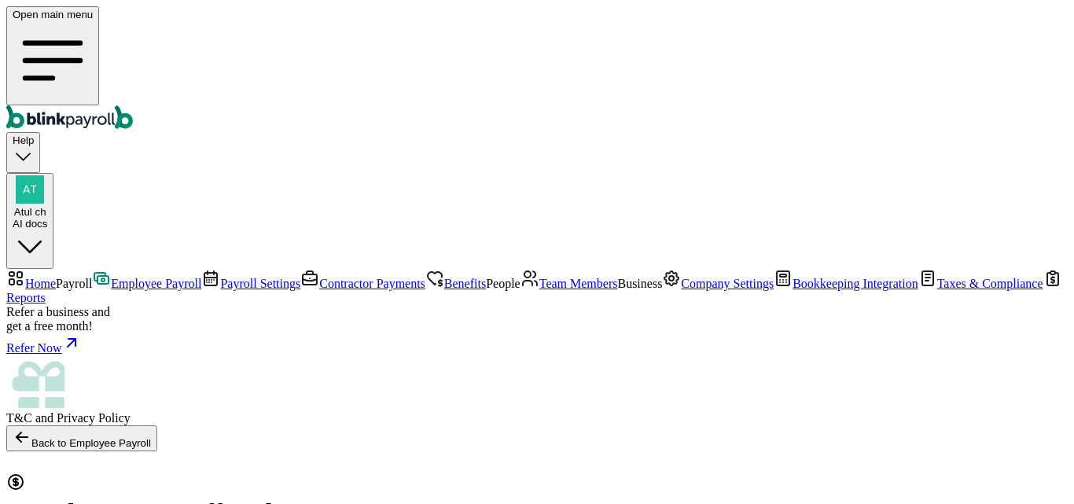
click at [47, 218] on div "AI docs" at bounding box center [30, 224] width 35 height 12
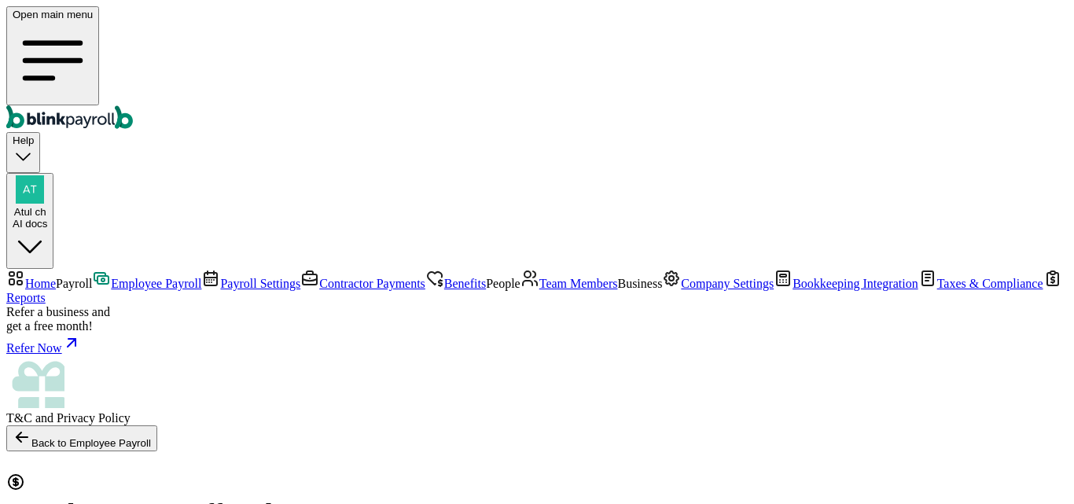
drag, startPoint x: 876, startPoint y: 279, endPoint x: 1041, endPoint y: 268, distance: 164.8
copy span "atul+ai@blinkpayroll.com"
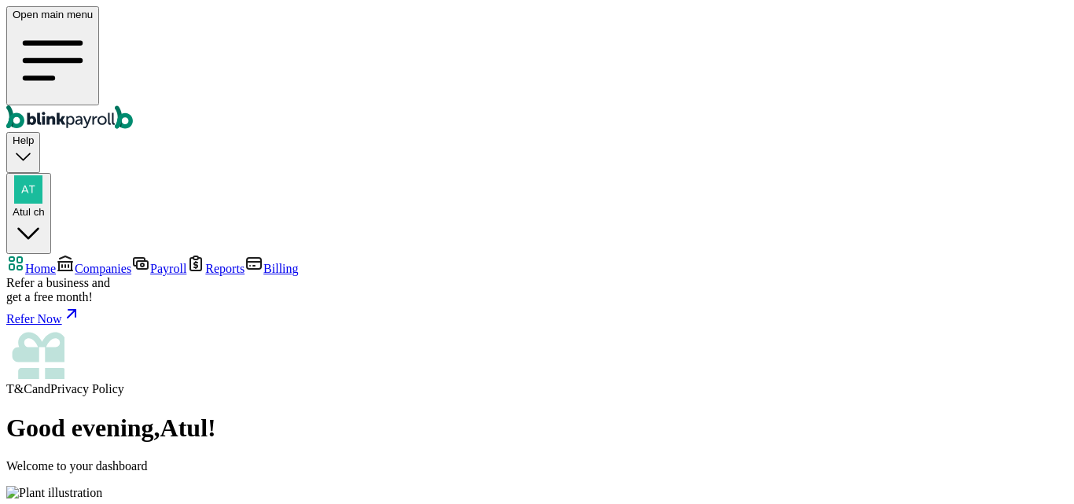
click at [79, 262] on span "Companies" at bounding box center [103, 268] width 57 height 13
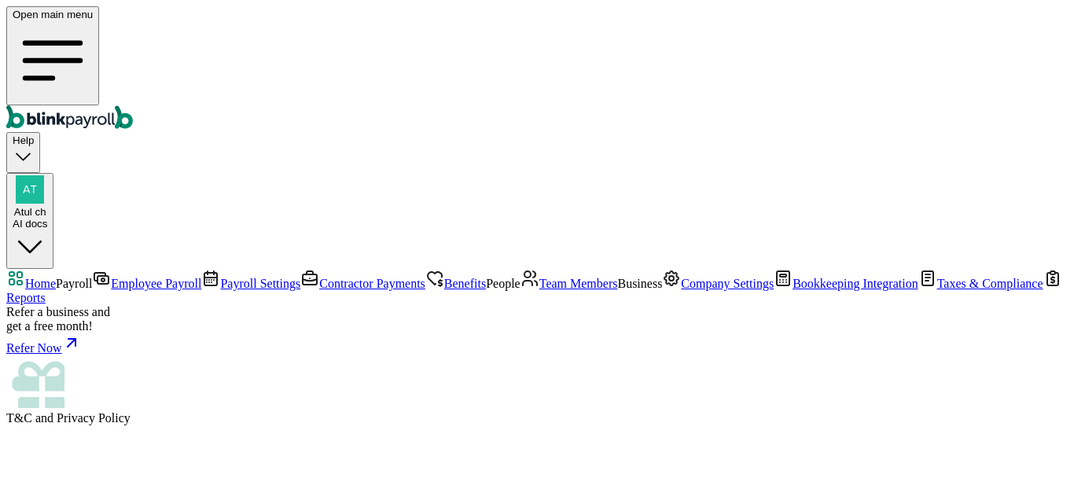
click at [681, 290] on span "Company Settings" at bounding box center [727, 283] width 93 height 13
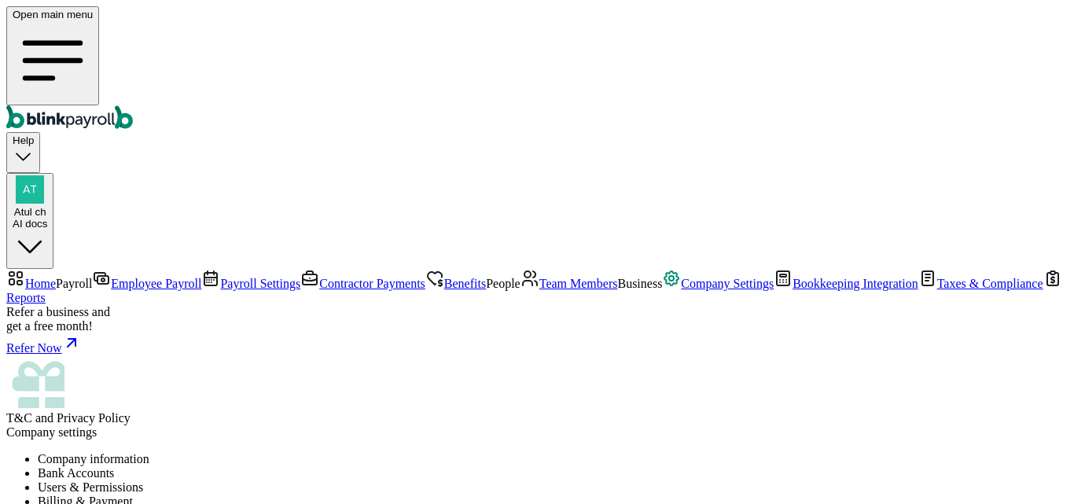
select select "Sole proprietorship"
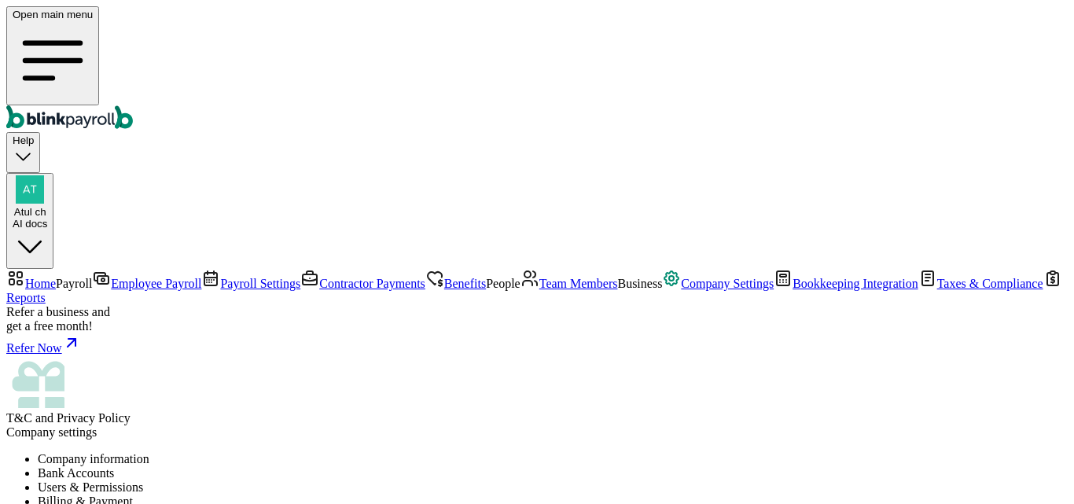
paste input "SF"
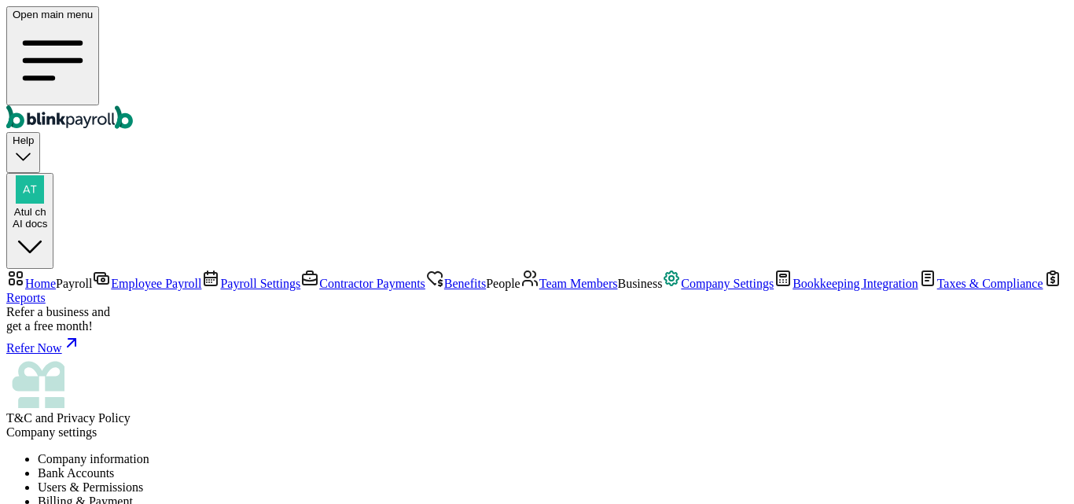
scroll to position [79, 0]
type input "NSF Co."
click at [56, 277] on span "Home" at bounding box center [40, 283] width 31 height 13
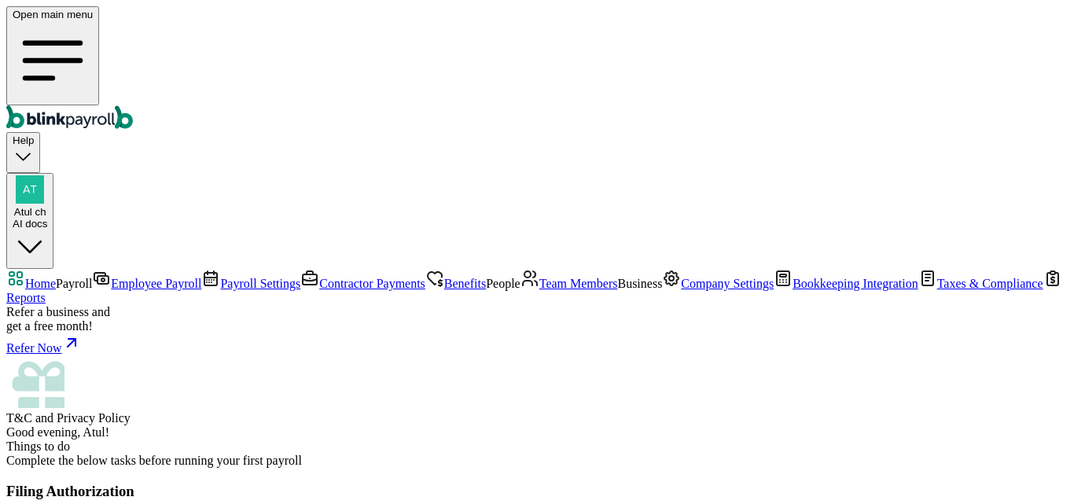
click at [111, 277] on span "Employee Payroll" at bounding box center [156, 283] width 90 height 13
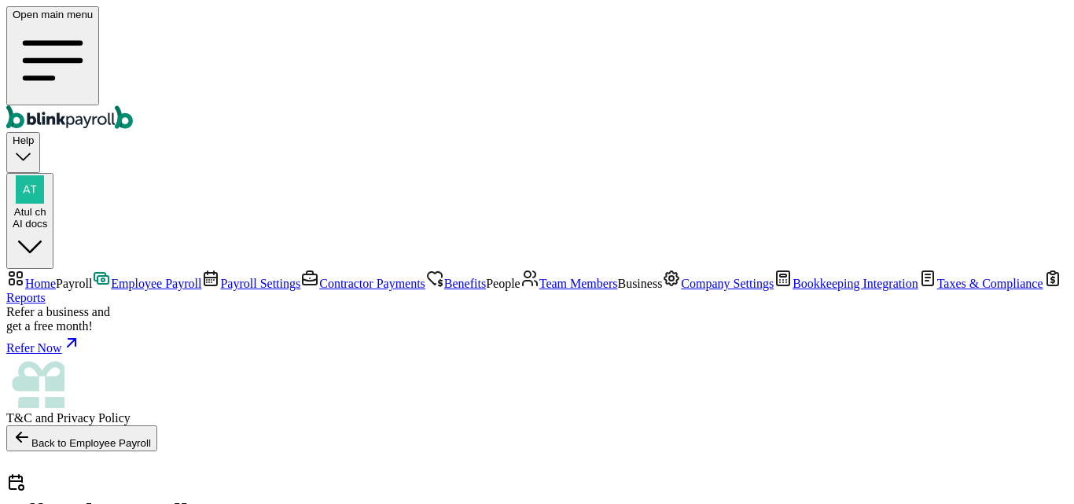
checkbox input "true"
drag, startPoint x: 307, startPoint y: 341, endPoint x: 382, endPoint y: 361, distance: 78.0
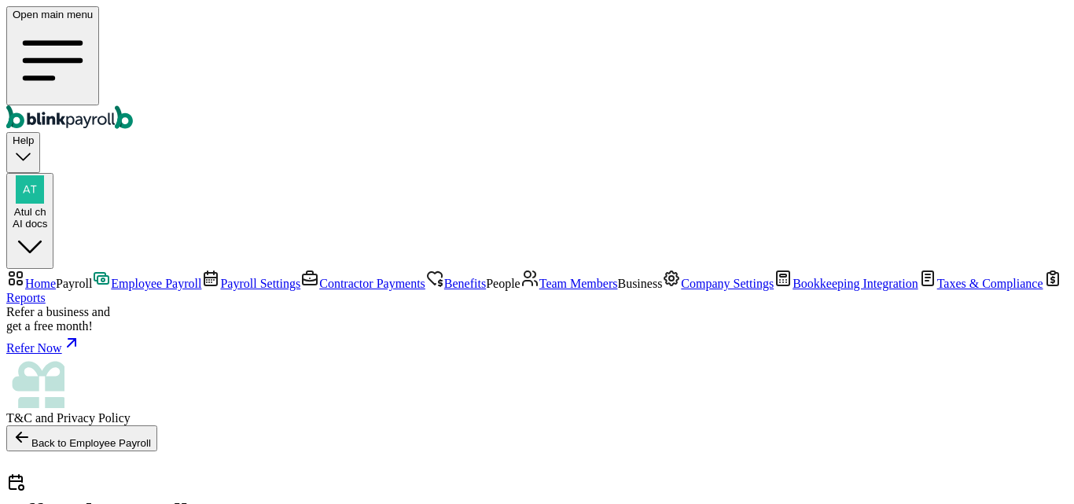
select select "direct_deposit"
checkbox input "true"
click at [47, 218] on div "AI docs" at bounding box center [30, 224] width 35 height 12
select select "direct_deposit"
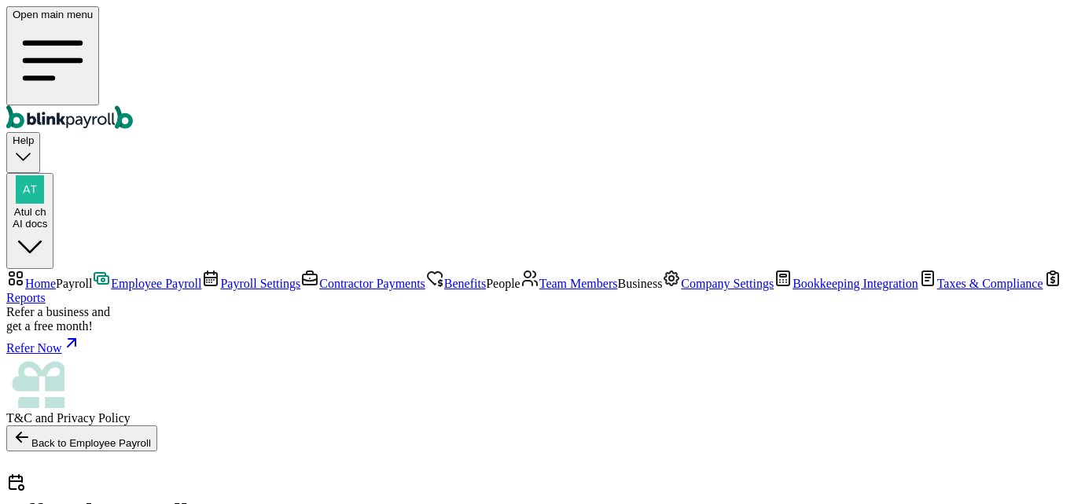
type input "09/01/2025 ~ 09/08/2025"
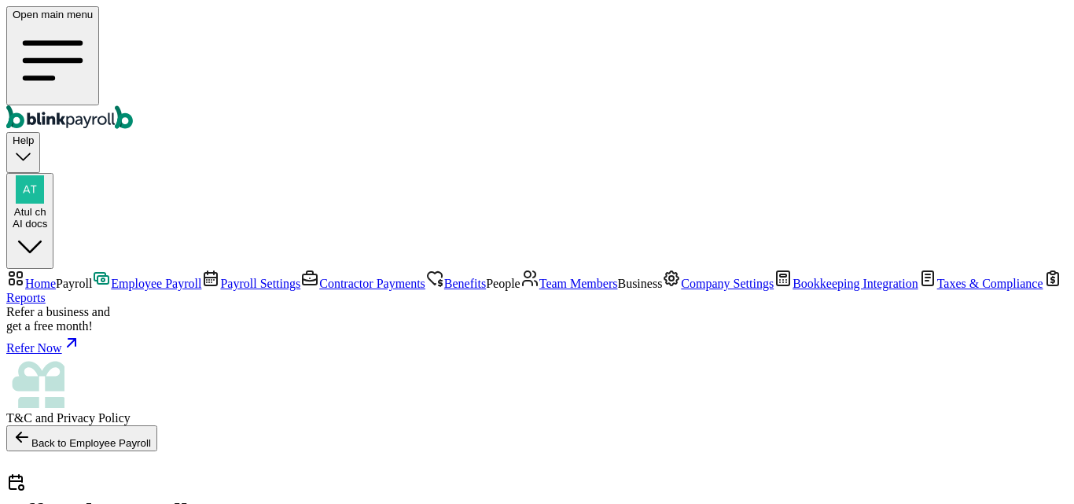
checkbox input "true"
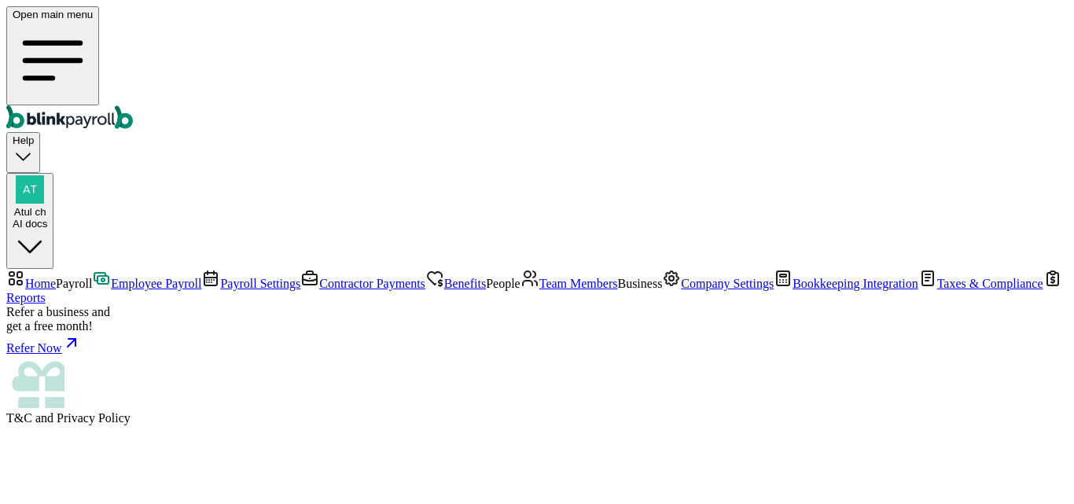
click at [681, 290] on span "Company Settings" at bounding box center [727, 283] width 93 height 13
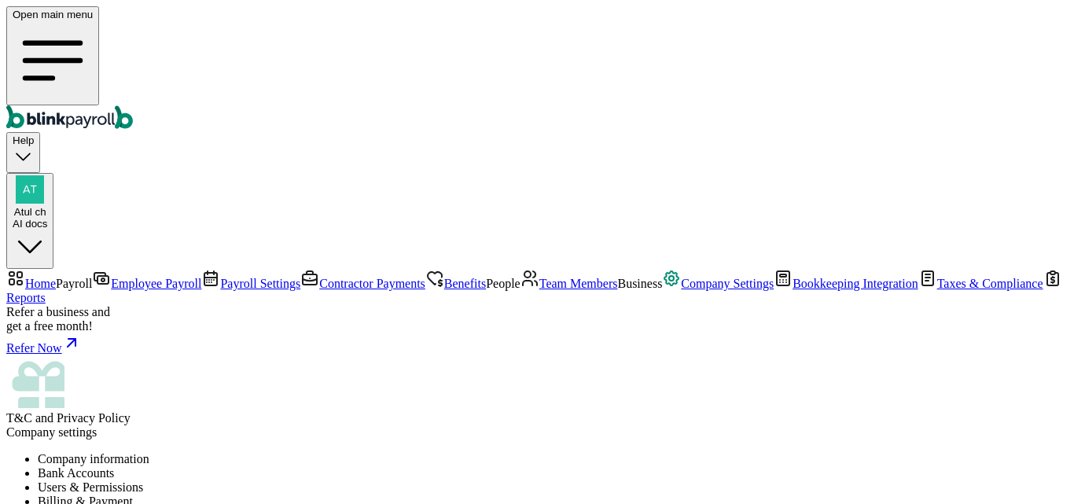
select select "Sole proprietorship"
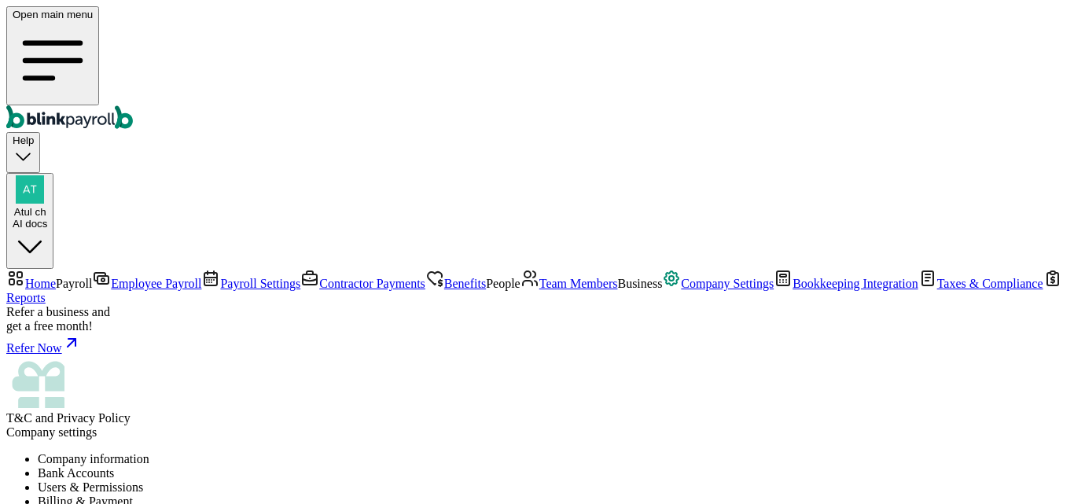
type input "new"
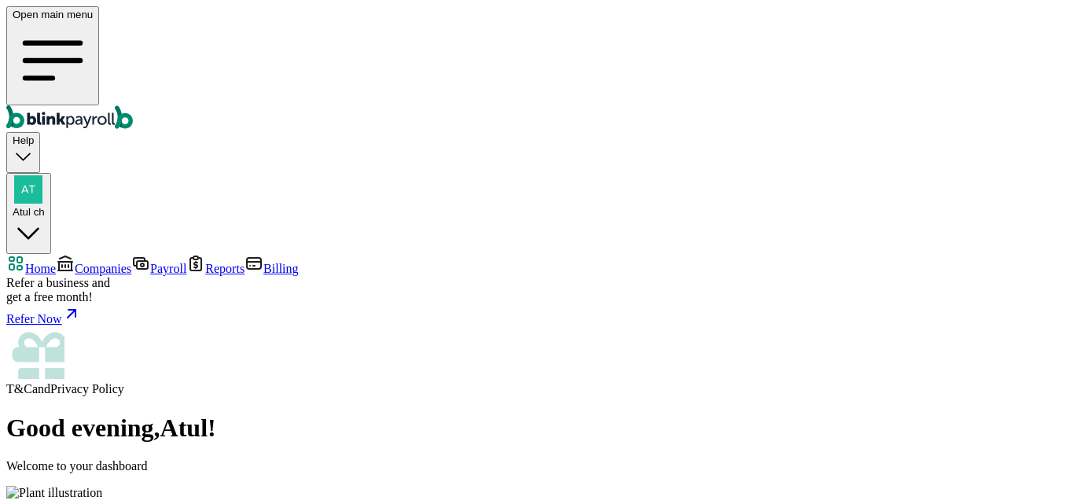
click at [150, 262] on span "Payroll" at bounding box center [168, 268] width 36 height 13
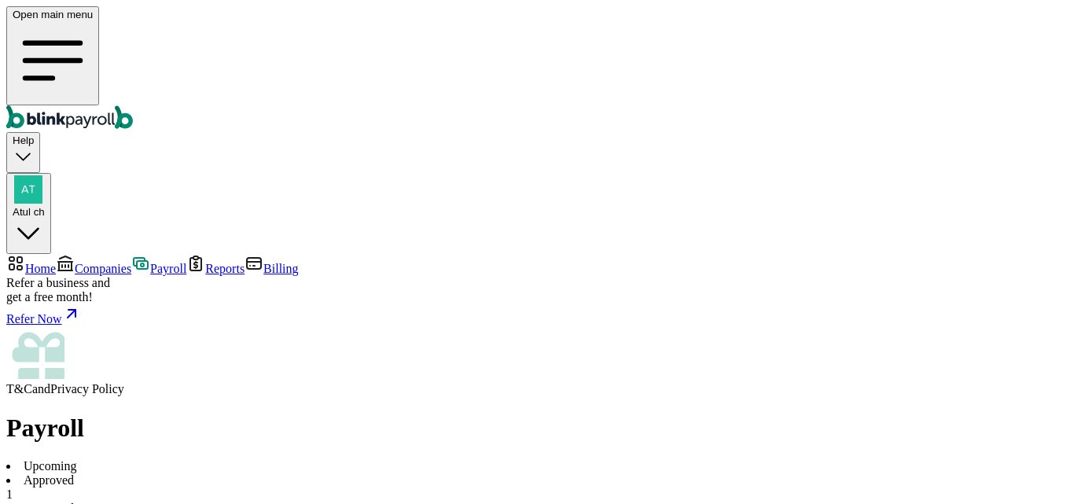
click at [348, 473] on li "Approved 1" at bounding box center [537, 487] width 1062 height 28
click at [356, 473] on li "Approved 1" at bounding box center [537, 487] width 1062 height 28
drag, startPoint x: 736, startPoint y: 250, endPoint x: 761, endPoint y: 247, distance: 24.6
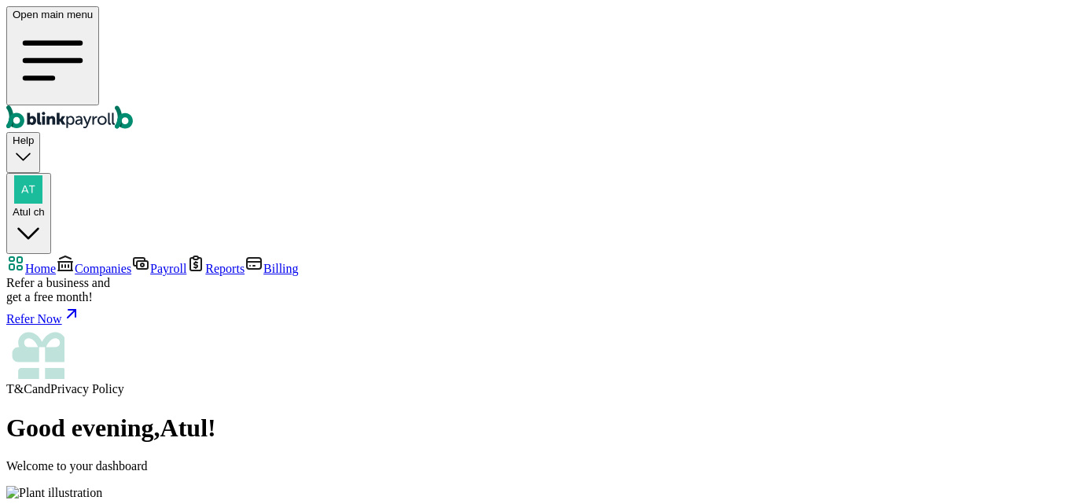
click at [82, 262] on span "Companies" at bounding box center [103, 268] width 57 height 13
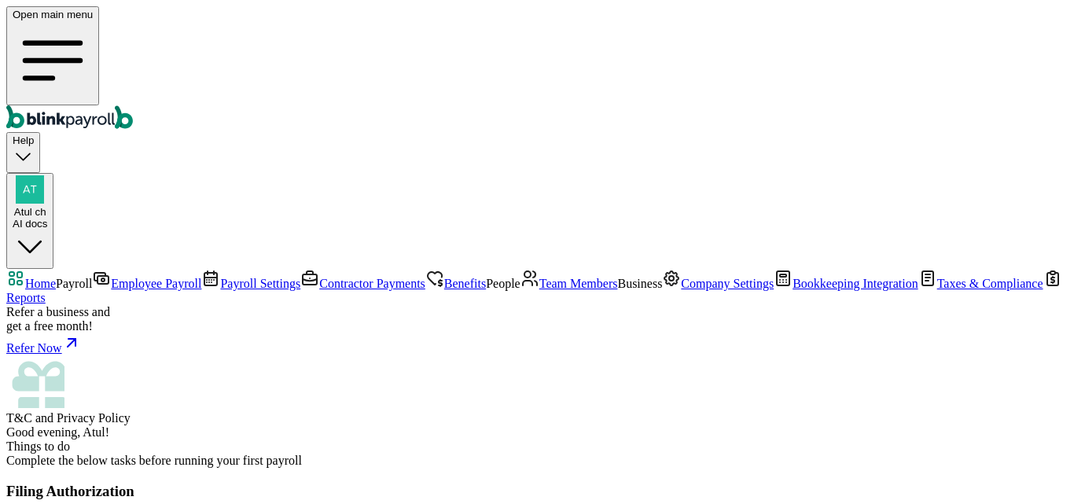
click at [111, 277] on span "Employee Payroll" at bounding box center [156, 283] width 90 height 13
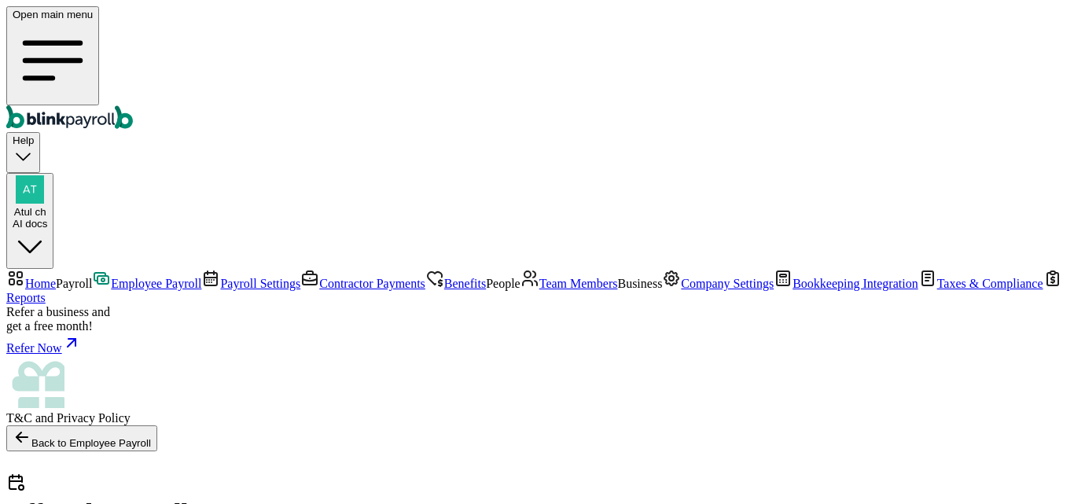
checkbox input "true"
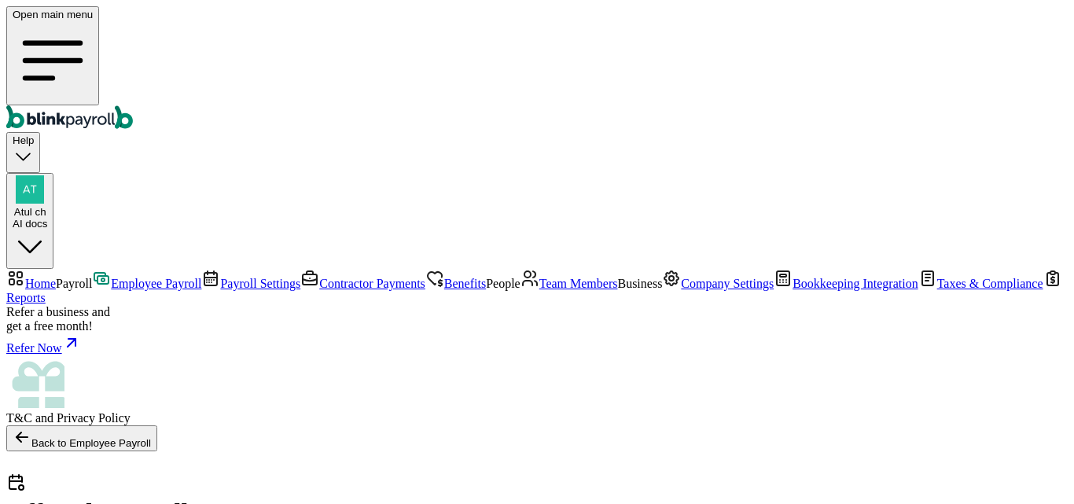
checkbox input "true"
select select "direct_deposit"
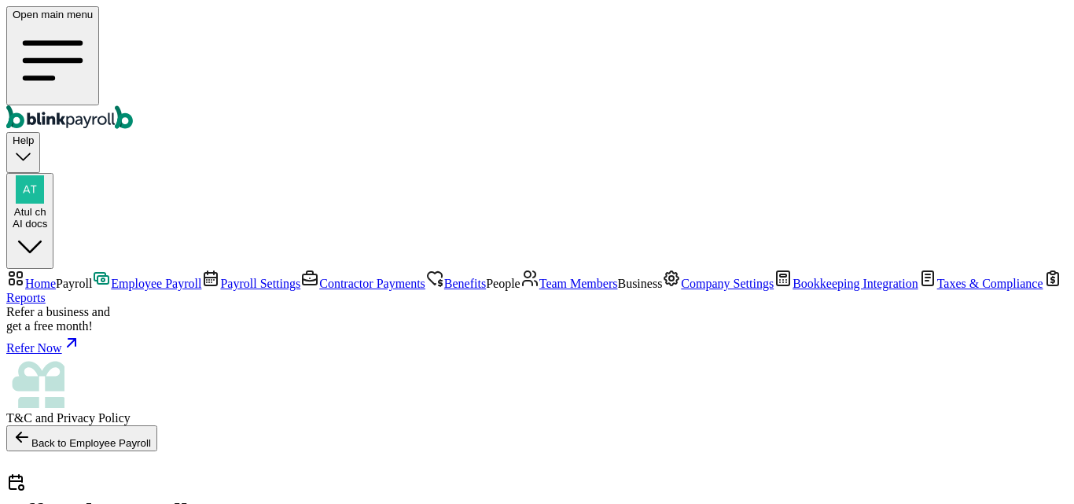
radio input "true"
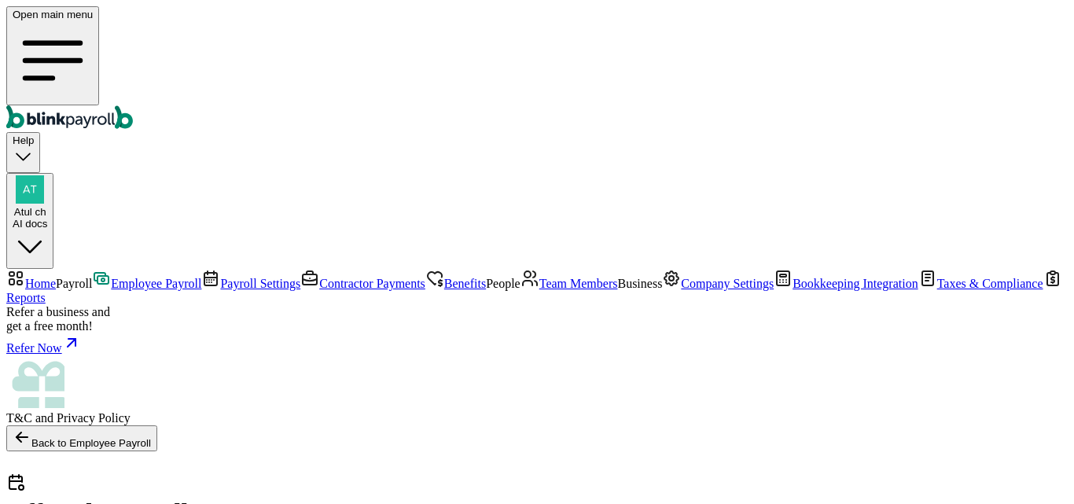
click at [111, 277] on span "Employee Payroll" at bounding box center [156, 283] width 90 height 13
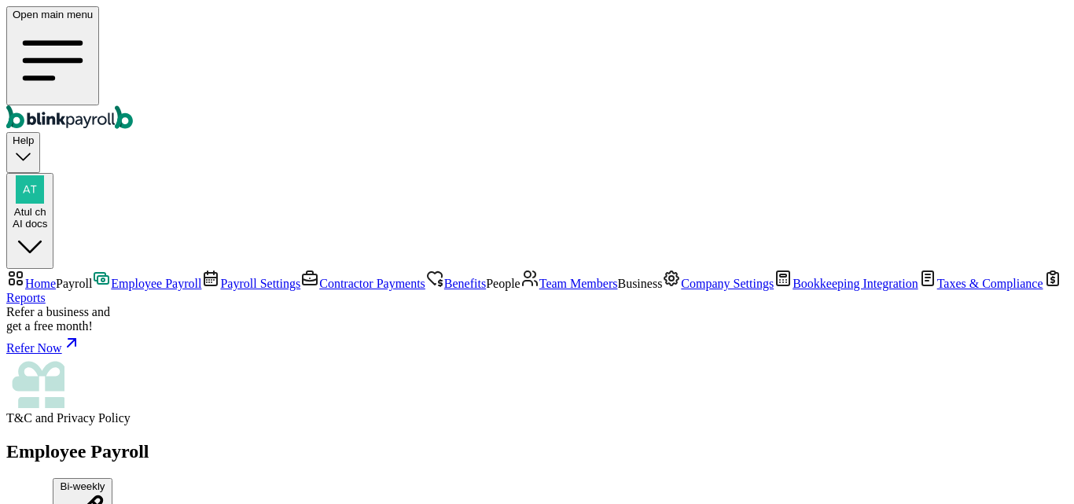
click at [47, 218] on div "AI docs" at bounding box center [30, 224] width 35 height 12
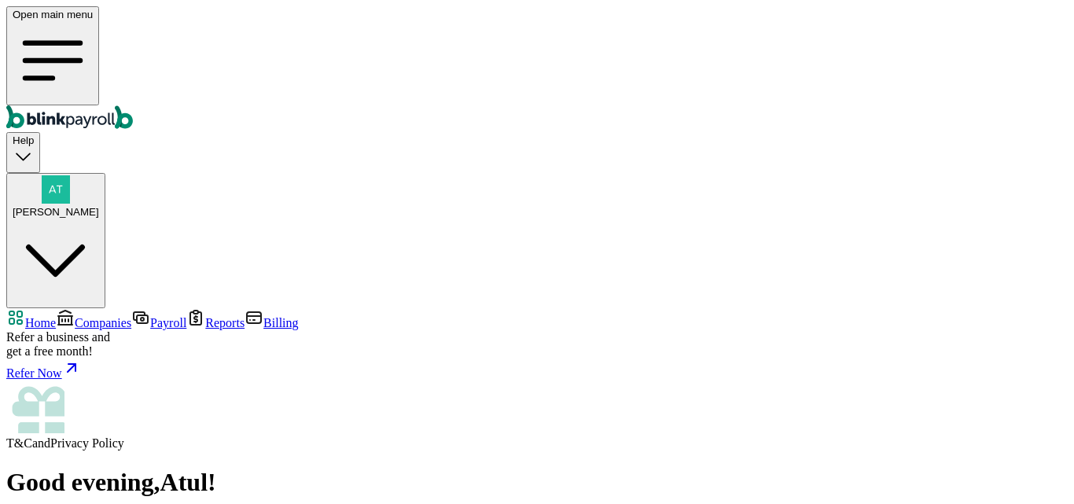
click at [101, 316] on link "Companies" at bounding box center [94, 322] width 76 height 13
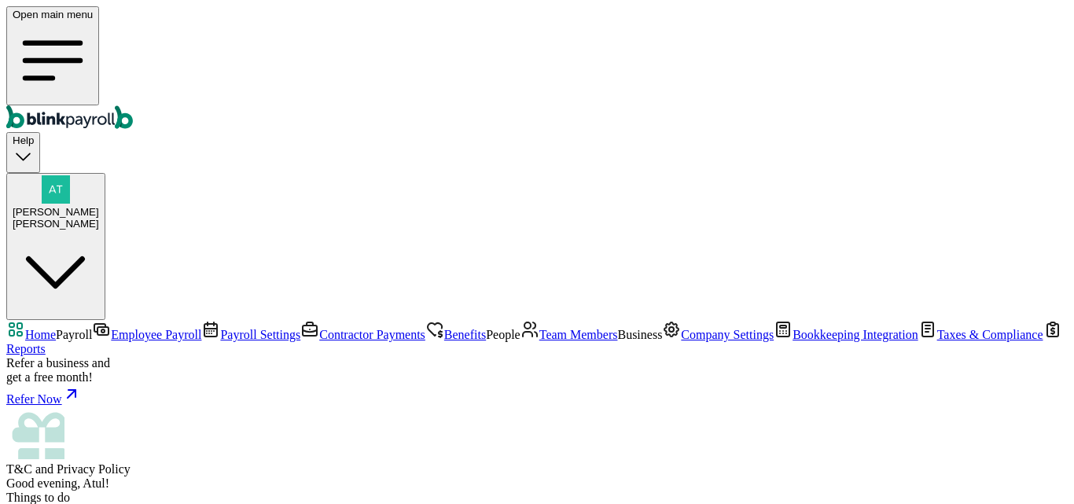
click at [111, 328] on span "Employee Payroll" at bounding box center [156, 334] width 90 height 13
